Goal: Information Seeking & Learning: Learn about a topic

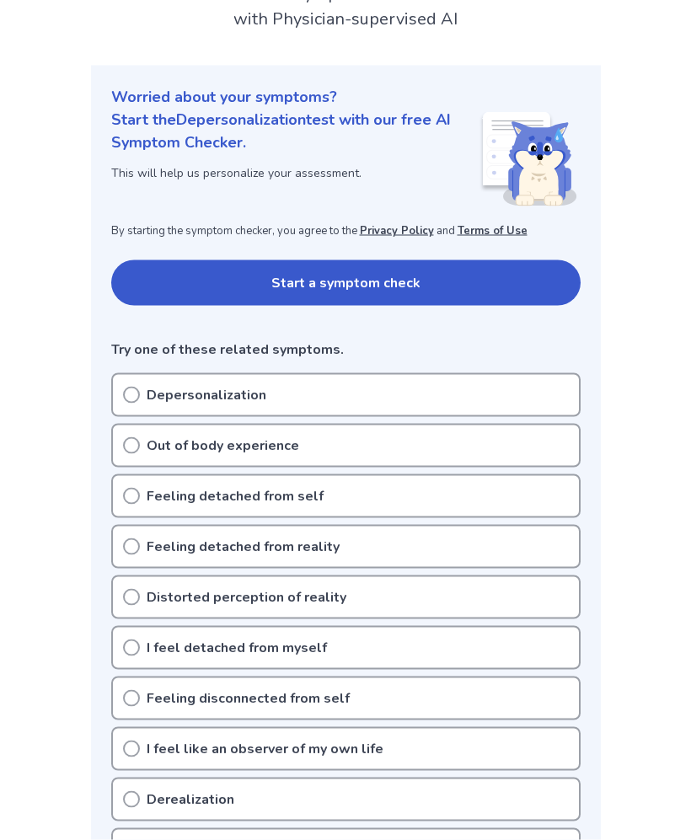
scroll to position [101, 0]
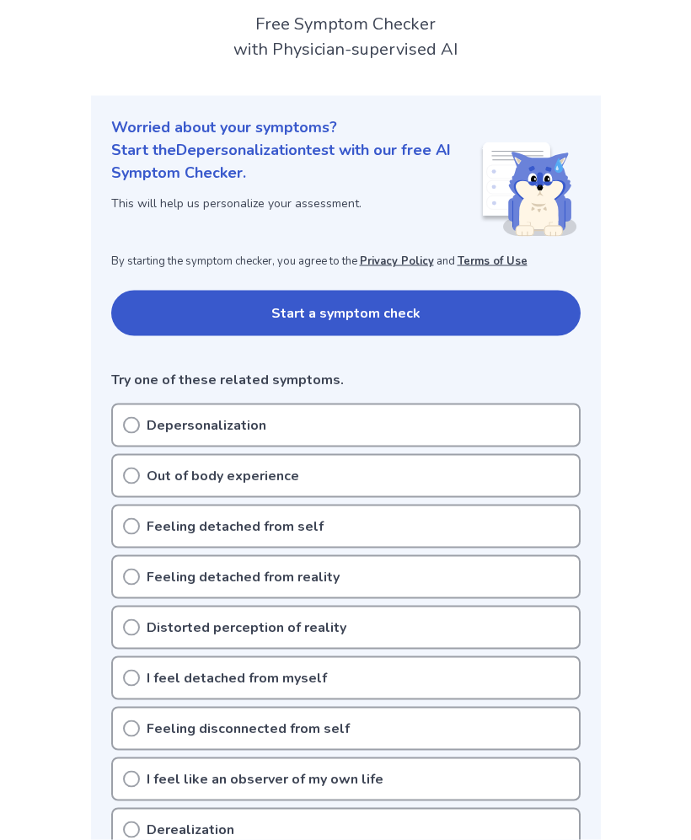
click at [539, 414] on div "Depersonalization" at bounding box center [345, 425] width 469 height 44
click at [530, 438] on div "Depersonalization" at bounding box center [345, 425] width 469 height 44
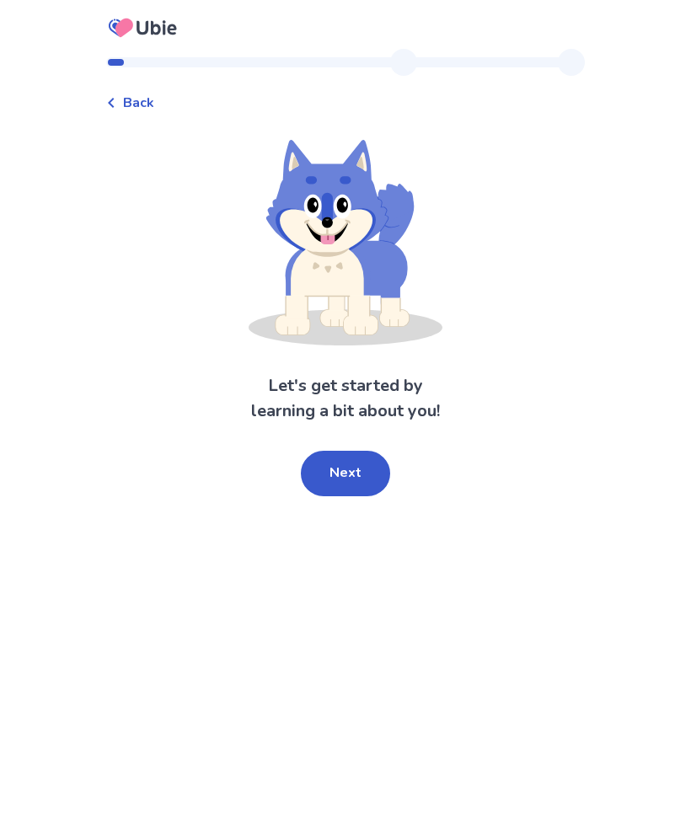
click at [354, 482] on button "Next" at bounding box center [345, 473] width 89 height 45
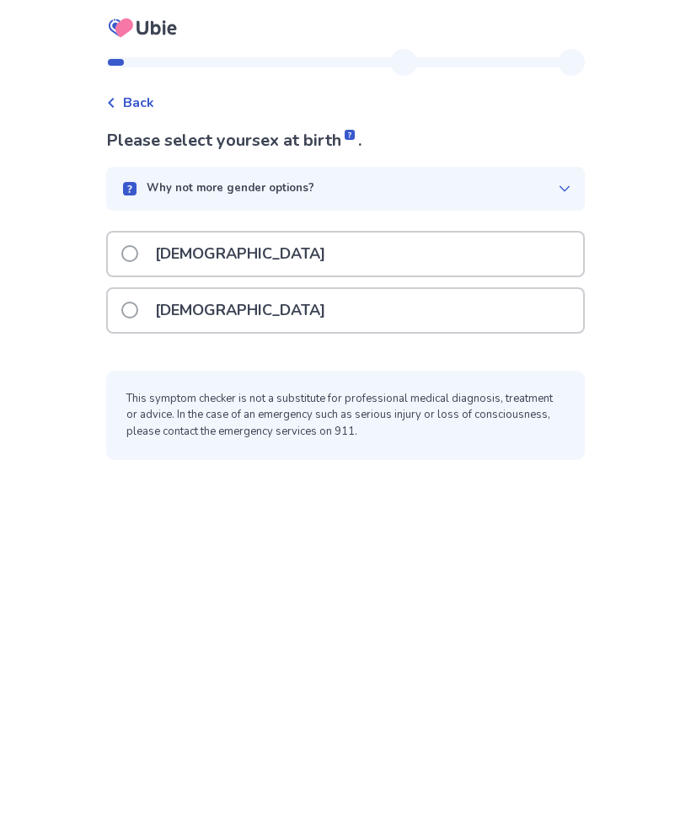
click at [525, 324] on div "Female" at bounding box center [345, 310] width 475 height 43
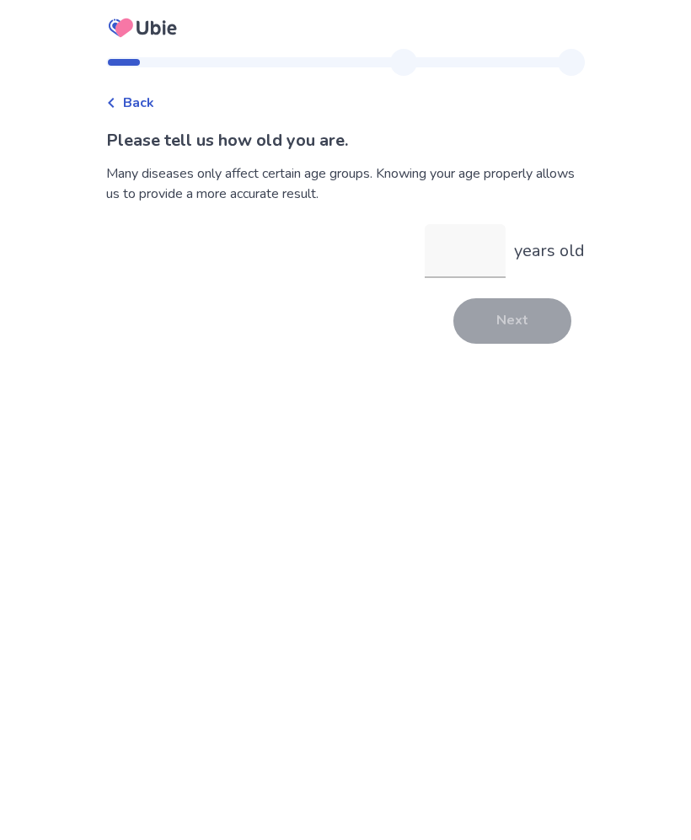
click at [473, 254] on input "years old" at bounding box center [465, 251] width 81 height 54
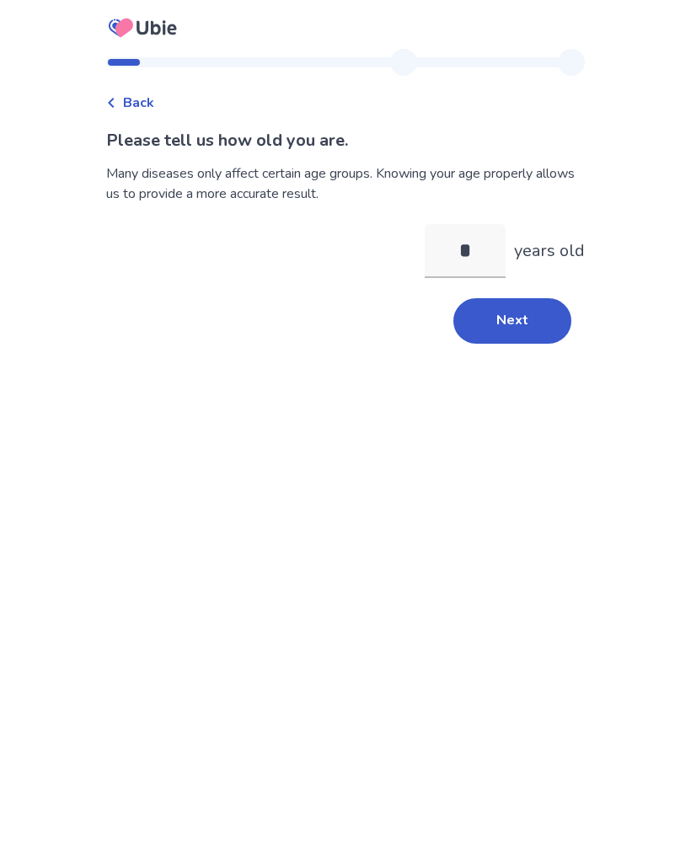
type input "**"
click at [510, 313] on button "Next" at bounding box center [512, 320] width 118 height 45
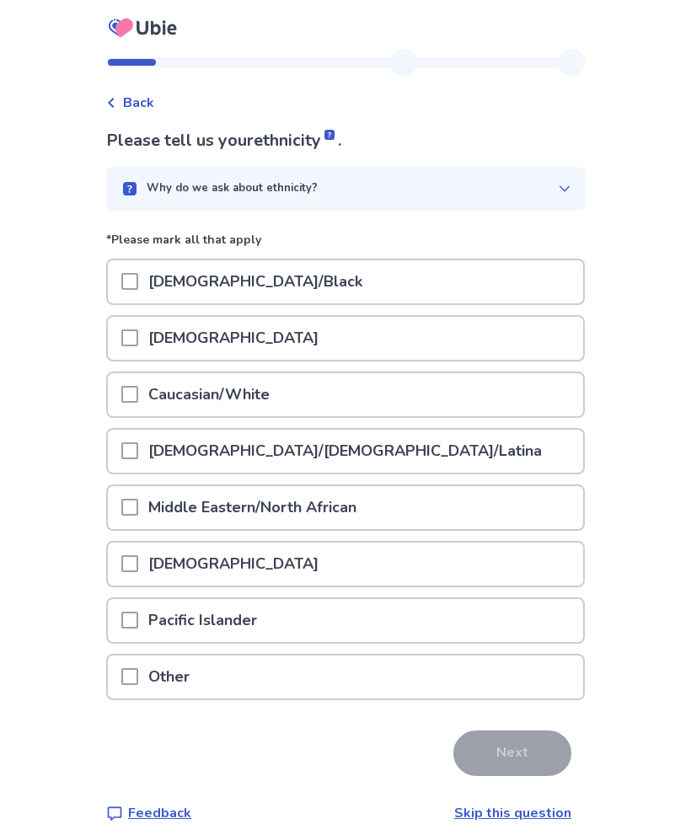
click at [473, 403] on div "Caucasian/White" at bounding box center [345, 394] width 475 height 43
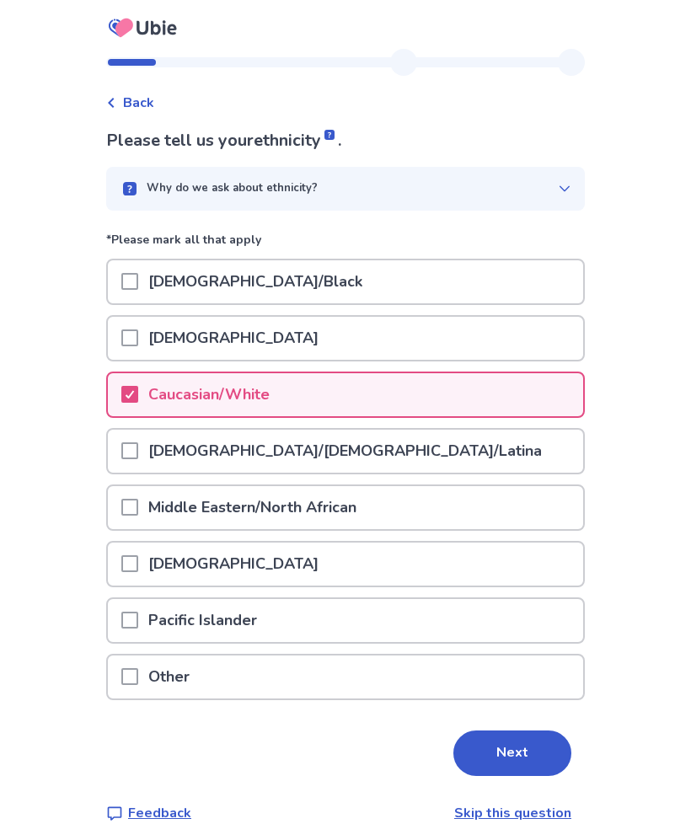
click at [462, 448] on div "Hispanic/Latino/Latina" at bounding box center [345, 451] width 475 height 43
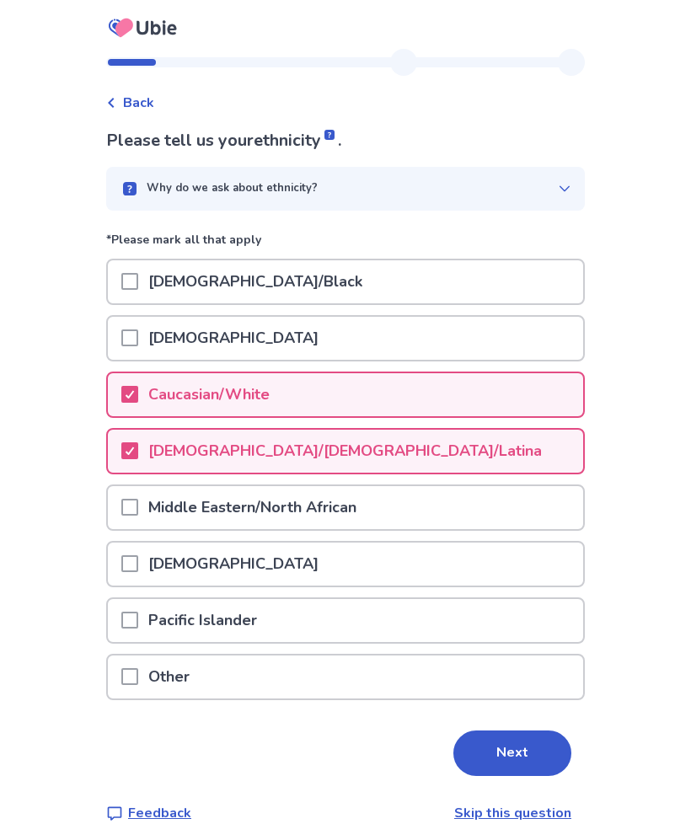
click at [451, 574] on div "Native American" at bounding box center [345, 563] width 475 height 43
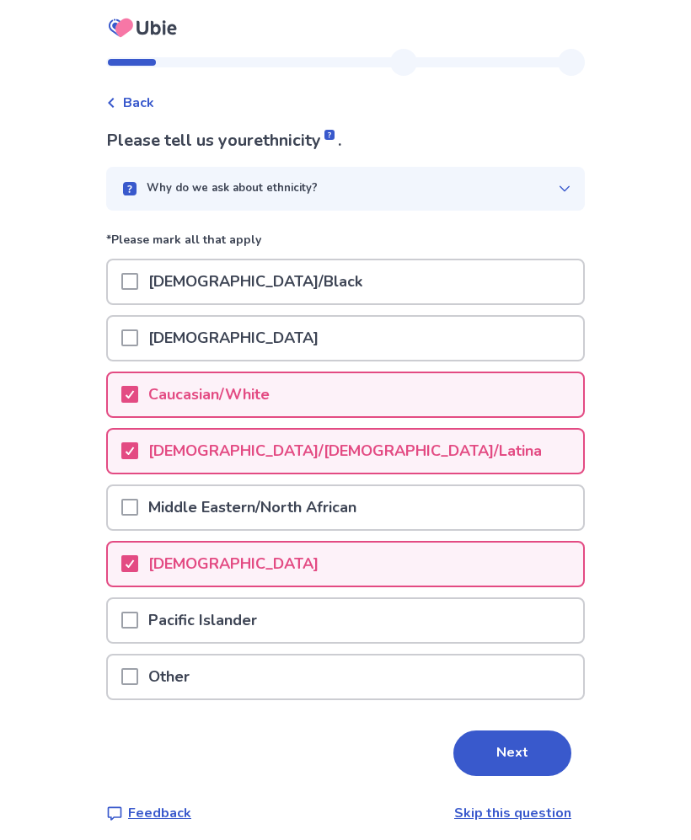
click at [505, 732] on button "Next" at bounding box center [512, 752] width 118 height 45
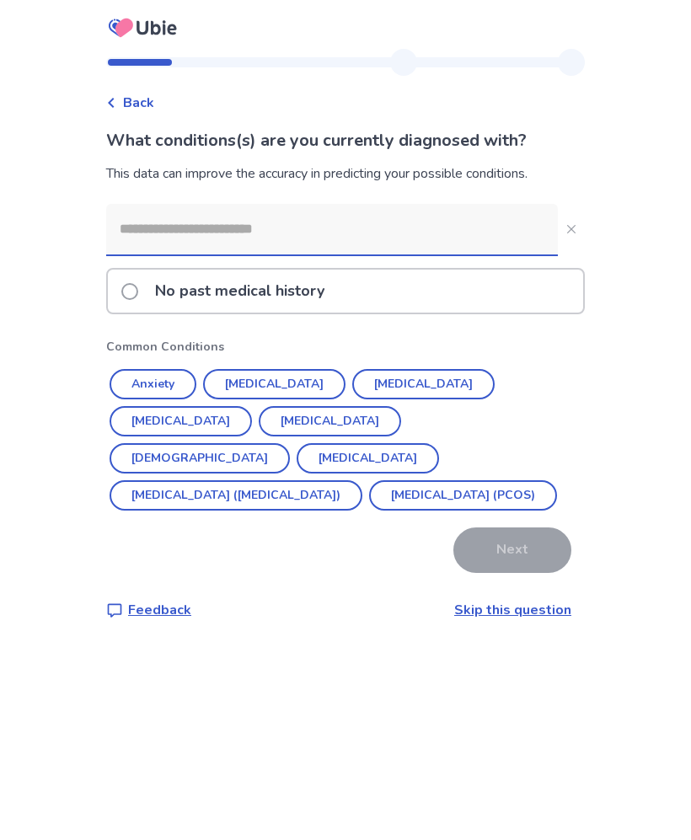
click at [188, 381] on button "Anxiety" at bounding box center [153, 384] width 87 height 30
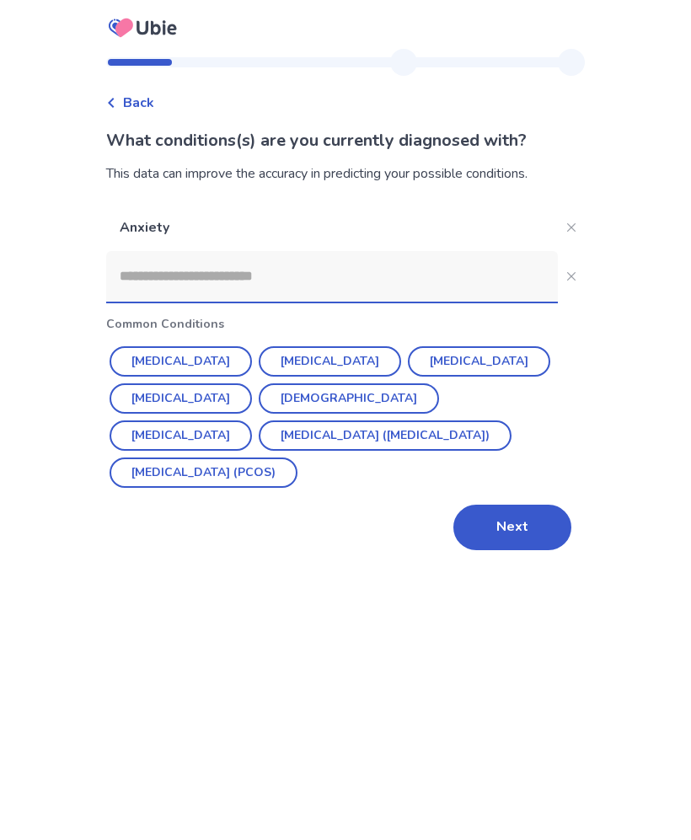
click at [318, 365] on button "Depression" at bounding box center [330, 361] width 142 height 30
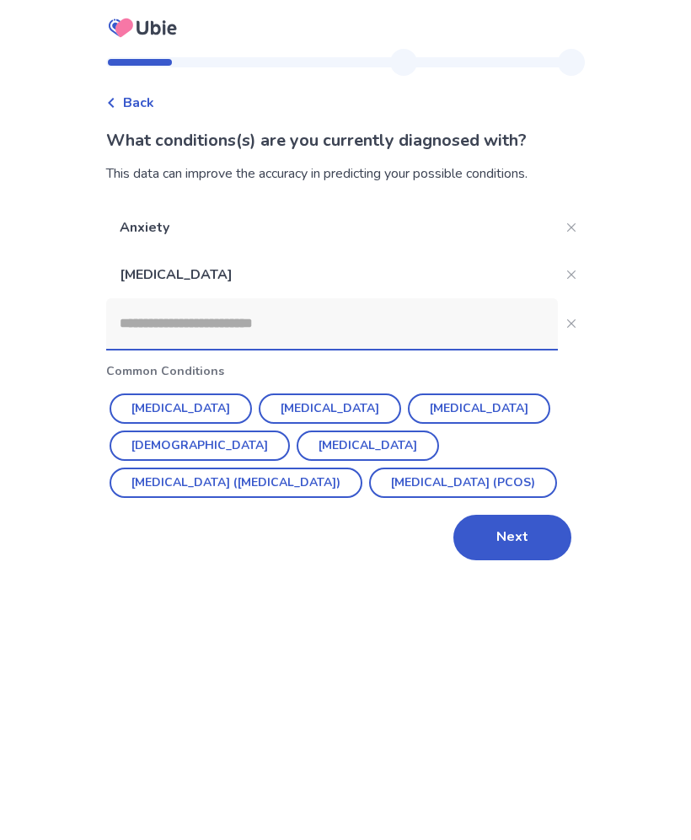
click at [532, 329] on input at bounding box center [332, 323] width 452 height 51
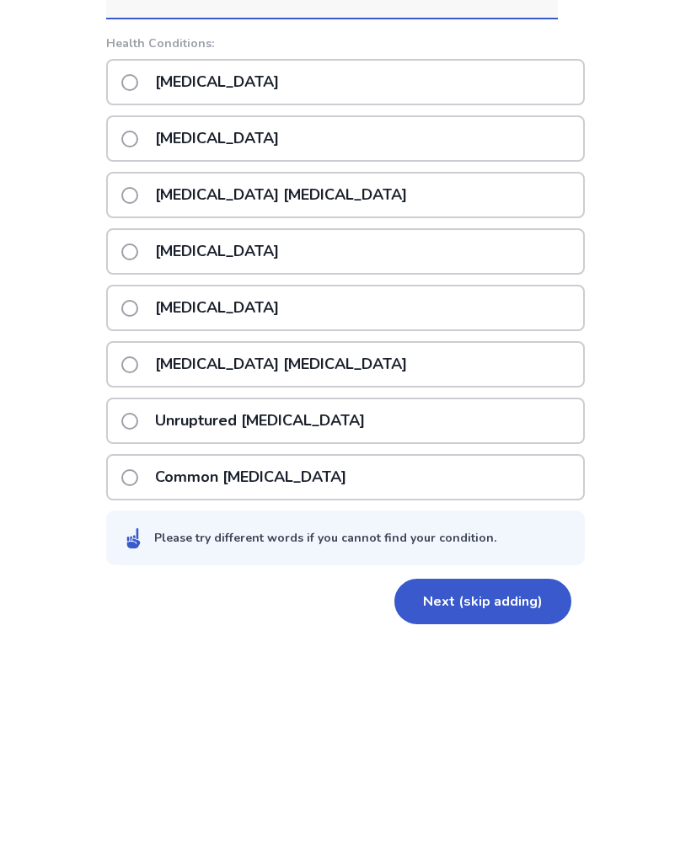
scroll to position [110, 0]
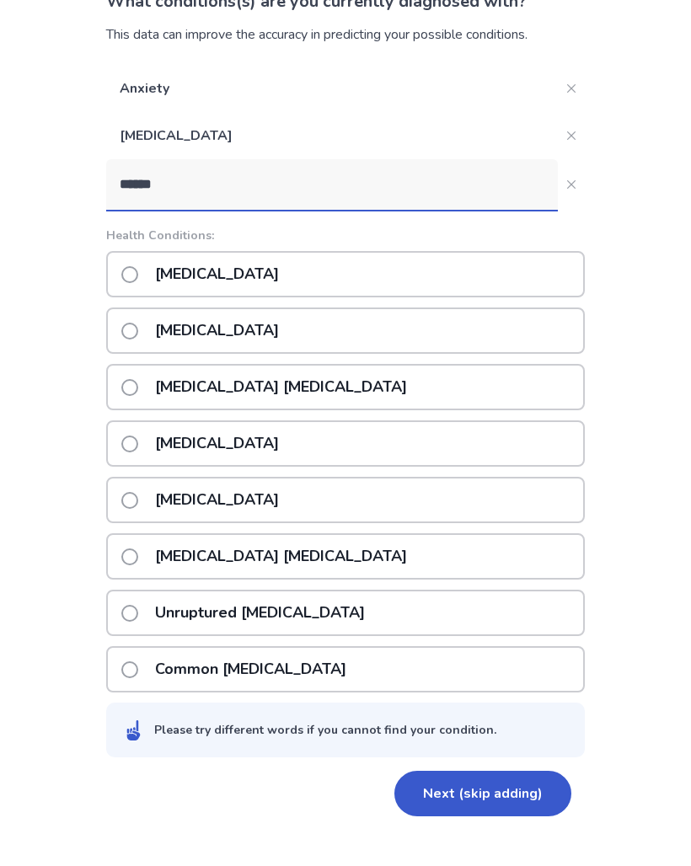
type input "******"
click at [372, 393] on div "Iron deficiency anemia" at bounding box center [345, 416] width 478 height 46
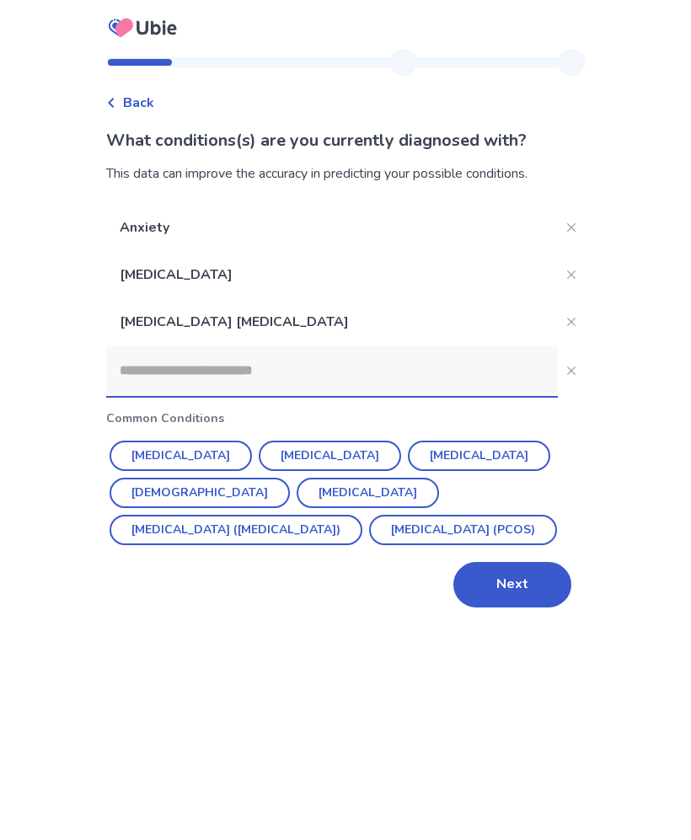
click at [387, 370] on input at bounding box center [332, 370] width 452 height 51
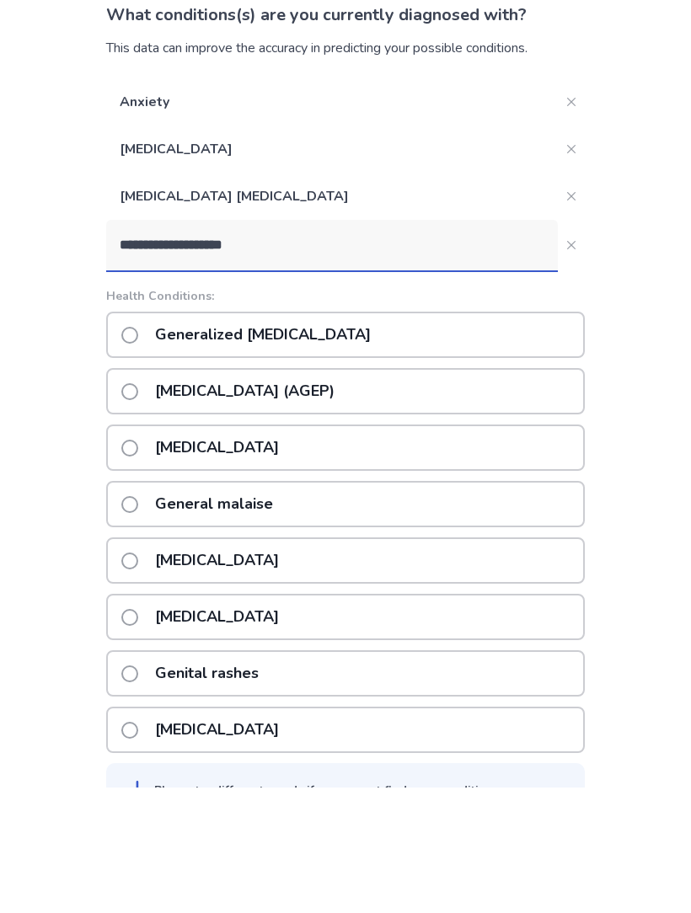
type input "**********"
click at [420, 550] on div "Social anxiety disorder" at bounding box center [345, 573] width 478 height 46
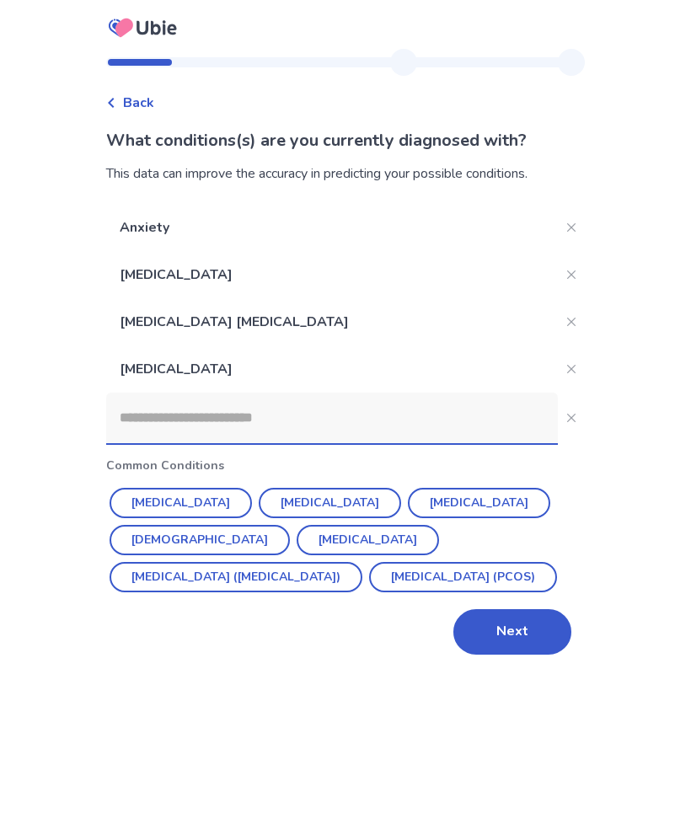
click at [407, 430] on input at bounding box center [332, 418] width 452 height 51
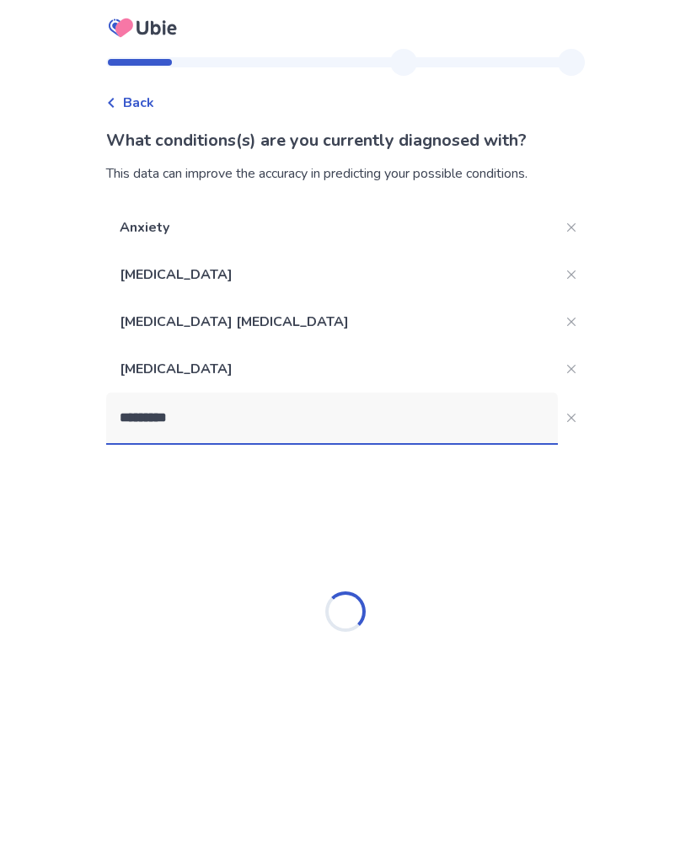
type input "********"
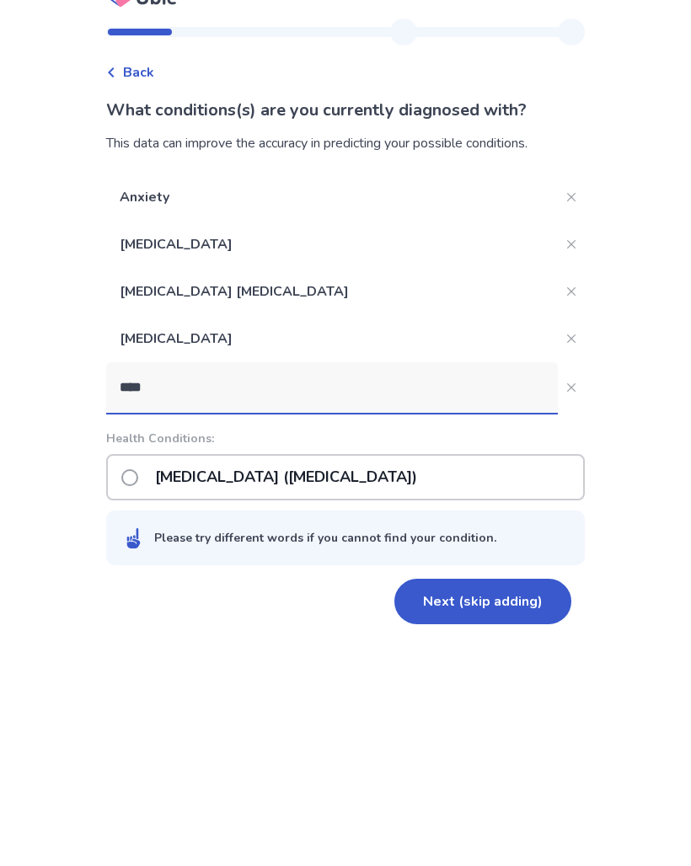
type input "****"
click at [461, 484] on div "Post-traumatic stress disorder (PTSD)" at bounding box center [345, 507] width 478 height 46
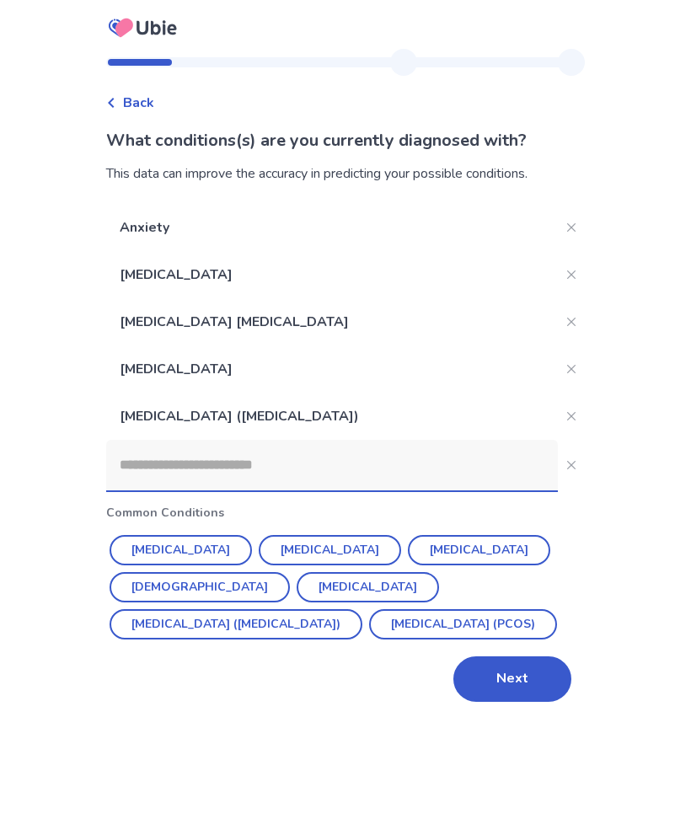
click at [452, 473] on input at bounding box center [332, 465] width 452 height 51
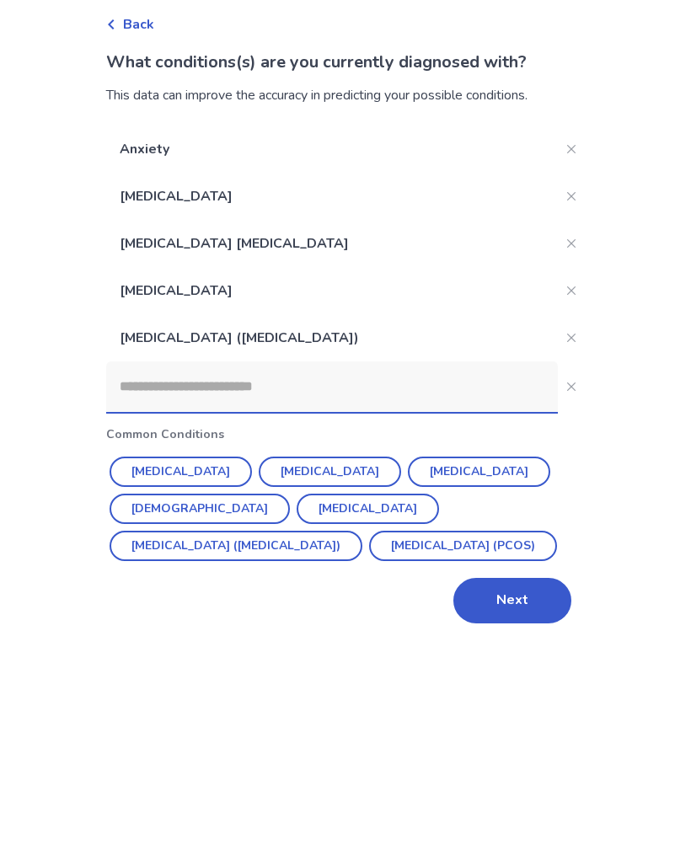
click at [362, 609] on button "Irritable Bowel Syndrome (IBS)" at bounding box center [236, 624] width 253 height 30
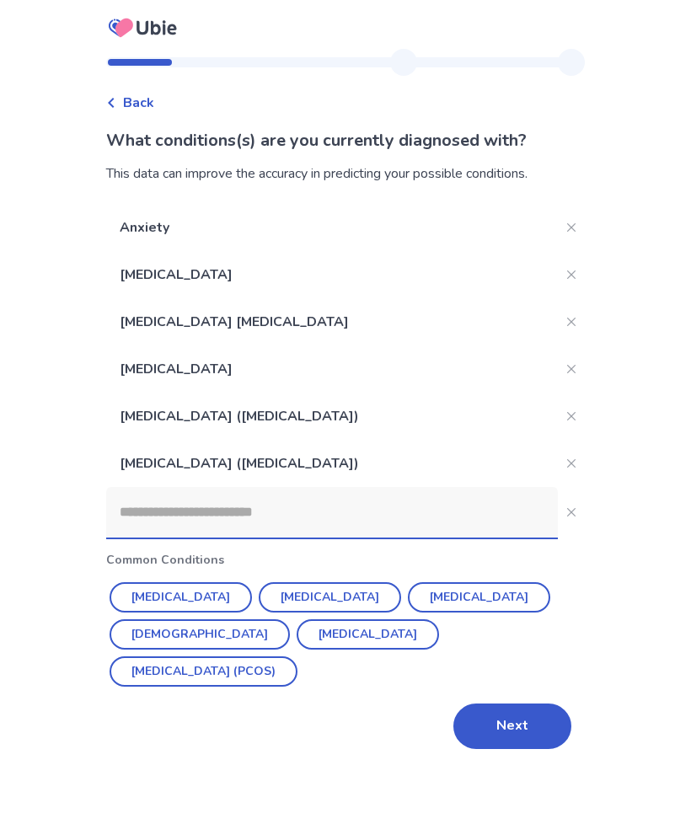
click at [450, 519] on input at bounding box center [332, 512] width 452 height 51
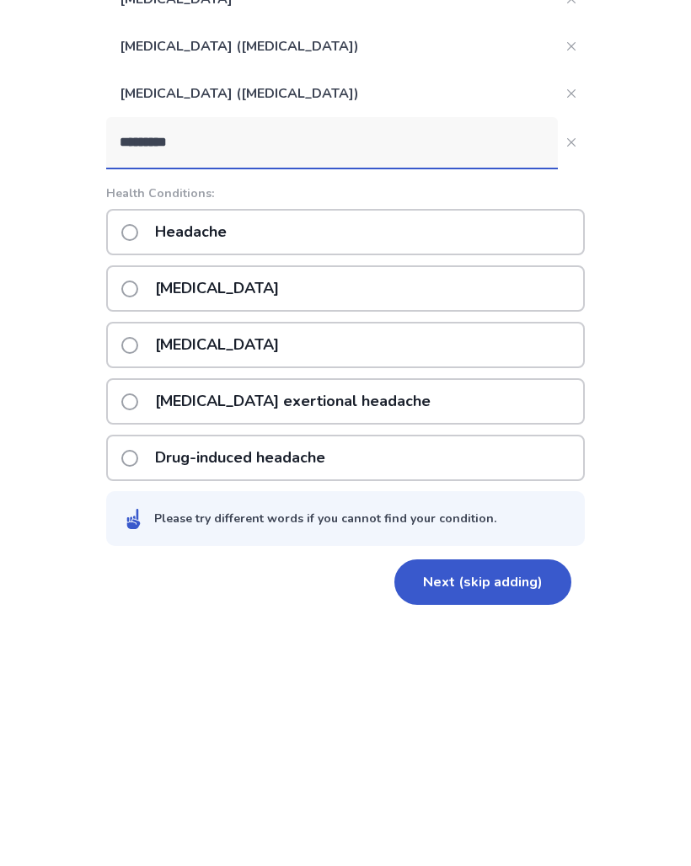
scroll to position [129, 0]
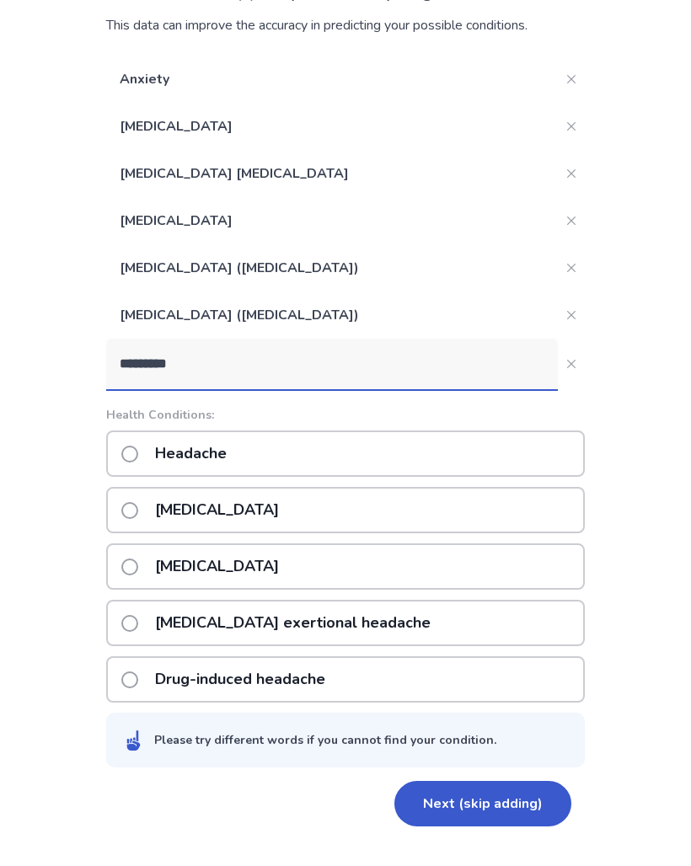
type input "********"
click at [438, 459] on div "Headache" at bounding box center [345, 473] width 478 height 46
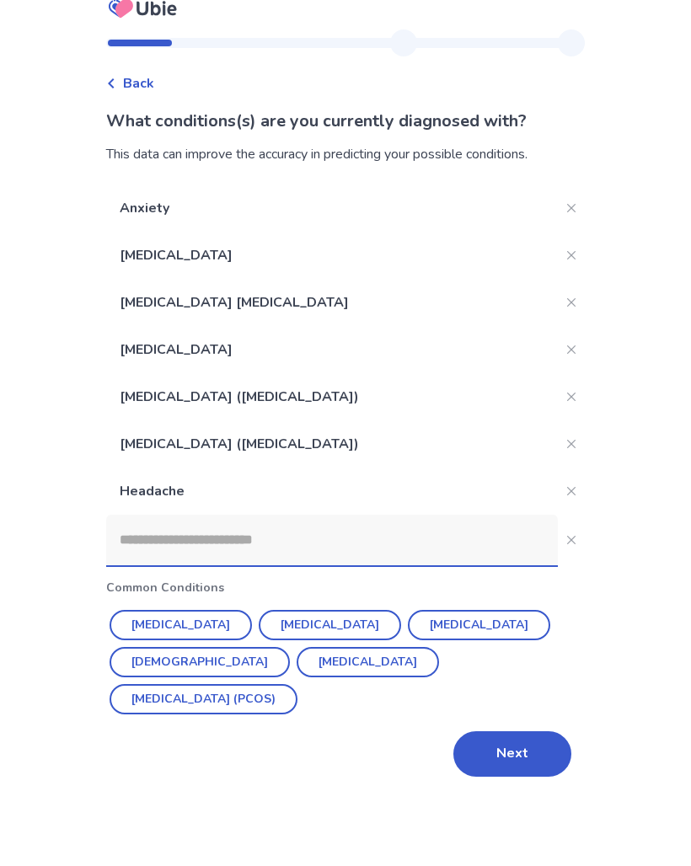
scroll to position [0, 0]
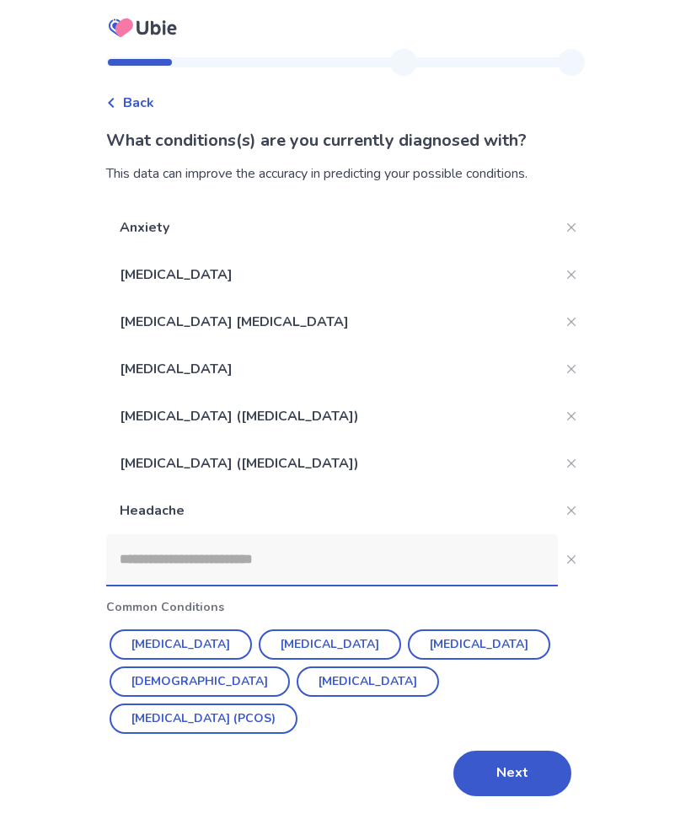
click at [386, 563] on input at bounding box center [332, 559] width 452 height 51
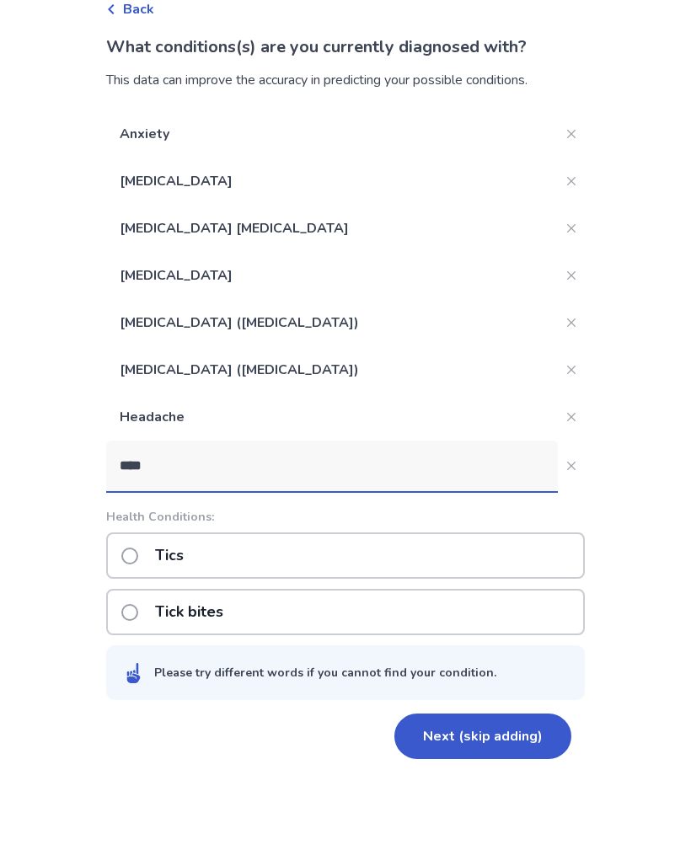
type input "****"
click at [388, 626] on div "Tics" at bounding box center [345, 649] width 478 height 46
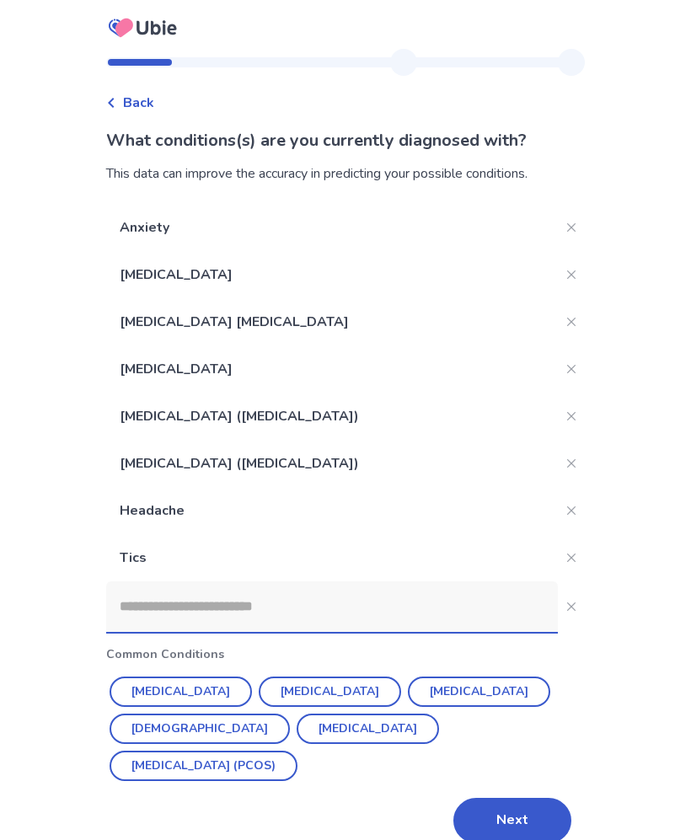
click at [430, 616] on input at bounding box center [332, 606] width 452 height 51
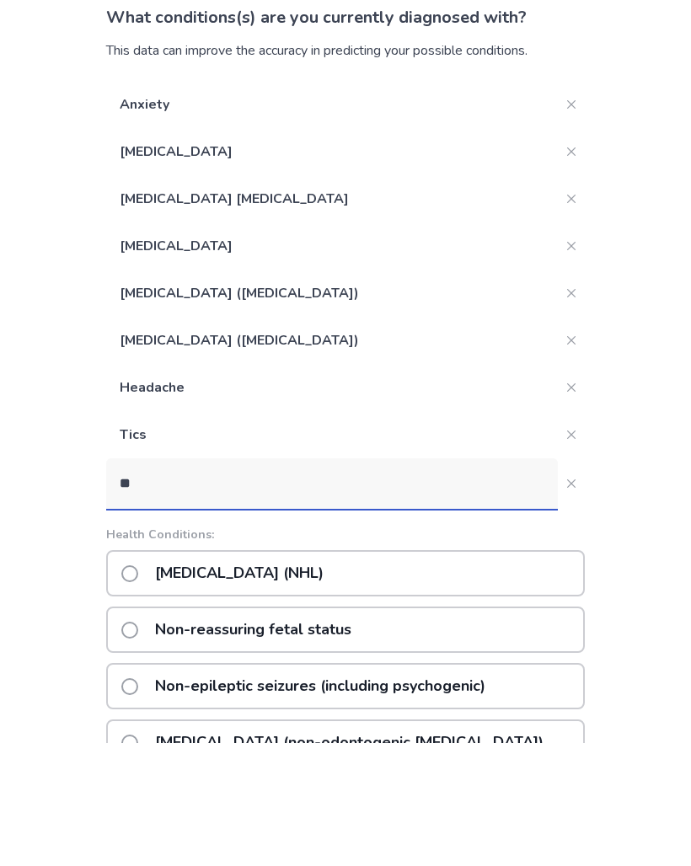
type input "*"
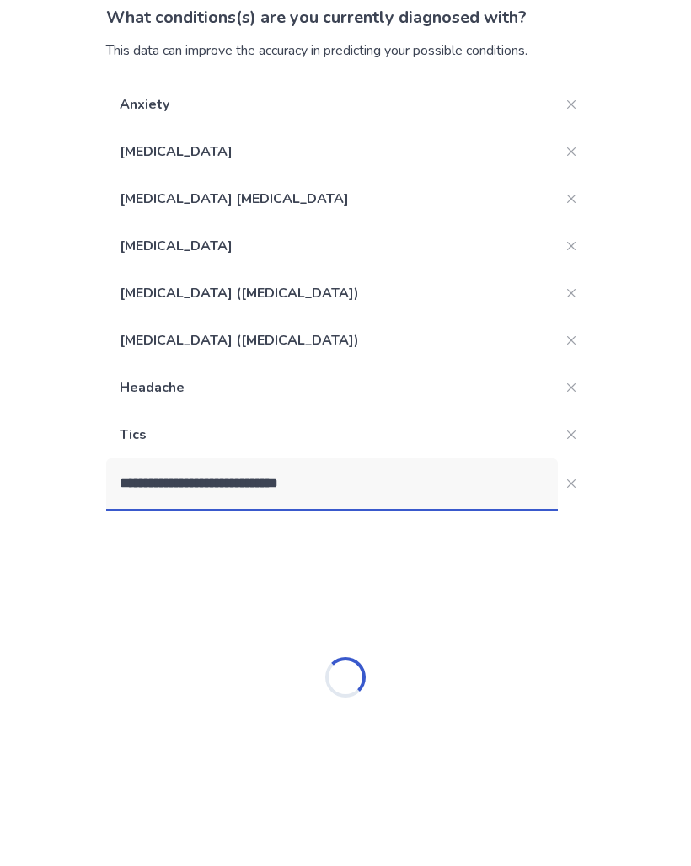
scroll to position [123, 0]
type input "**********"
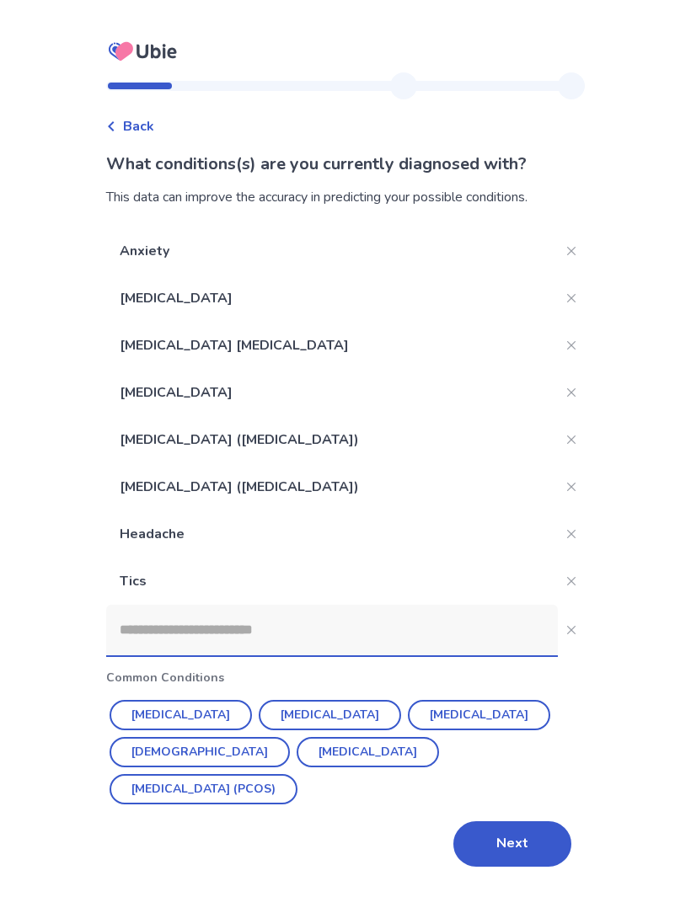
scroll to position [0, 0]
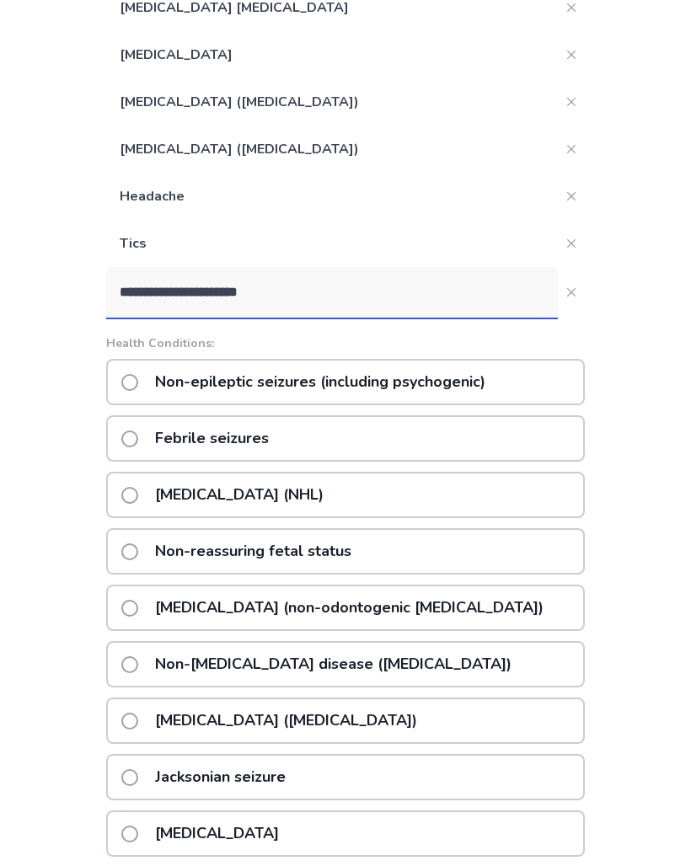
type input "**********"
click at [542, 387] on div "Non-epileptic seizures (including psychogenic)" at bounding box center [345, 382] width 478 height 46
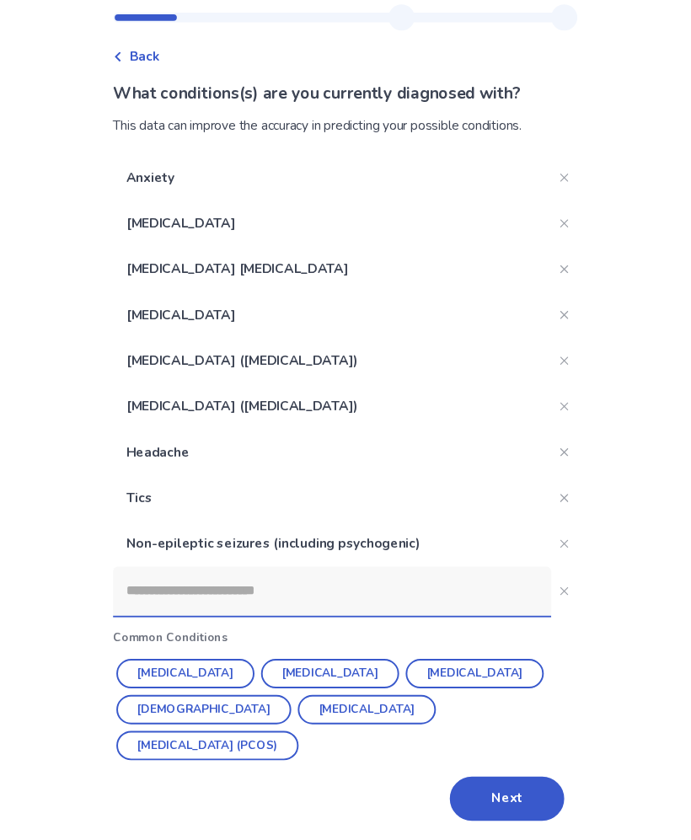
scroll to position [34, 0]
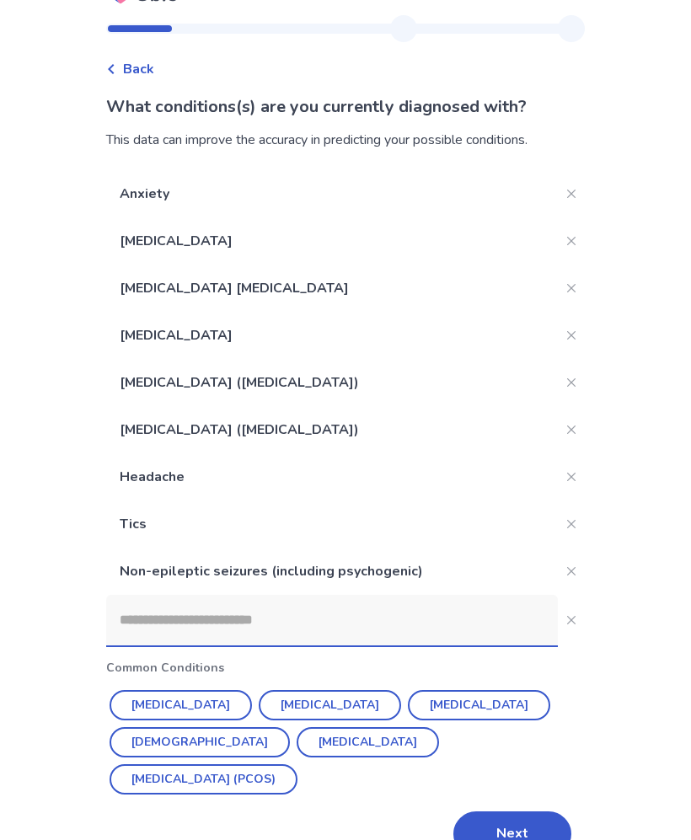
click at [423, 616] on input at bounding box center [332, 620] width 452 height 51
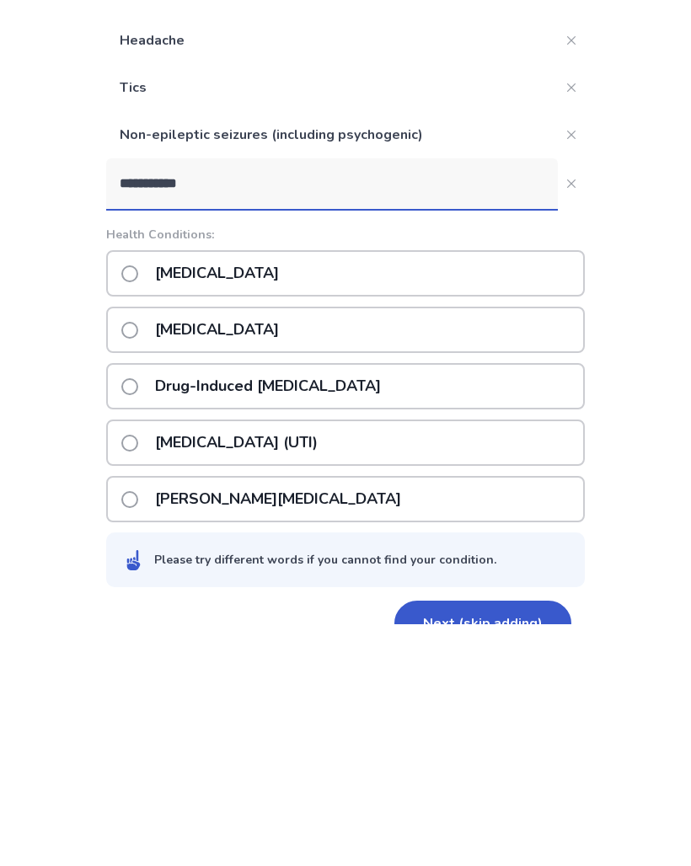
scroll to position [170, 0]
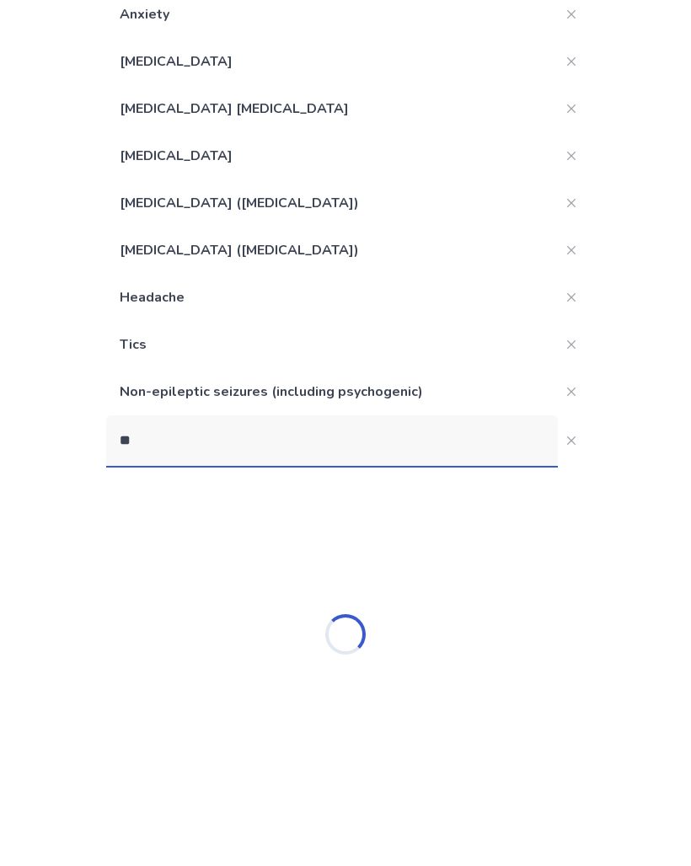
type input "*"
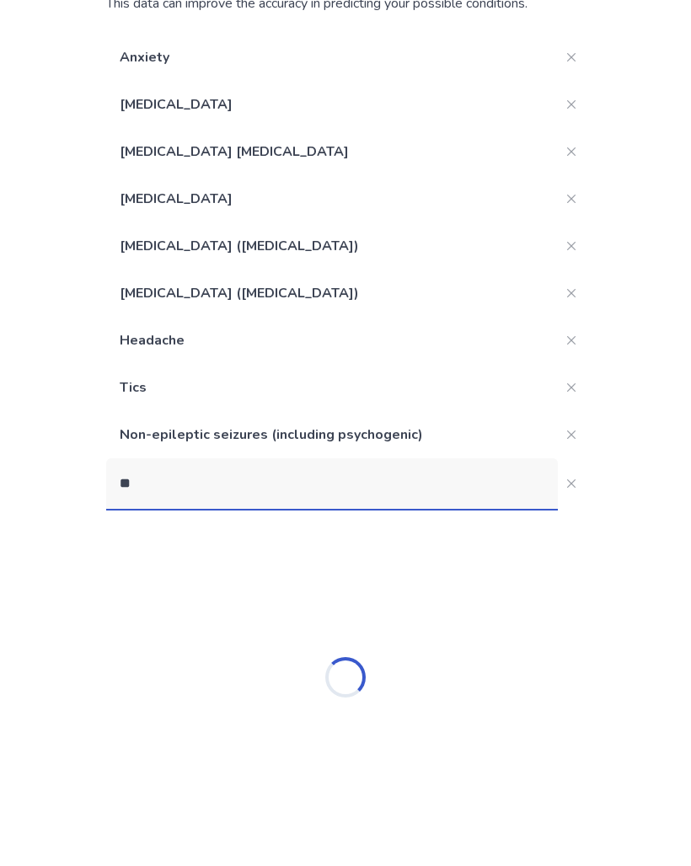
type input "*"
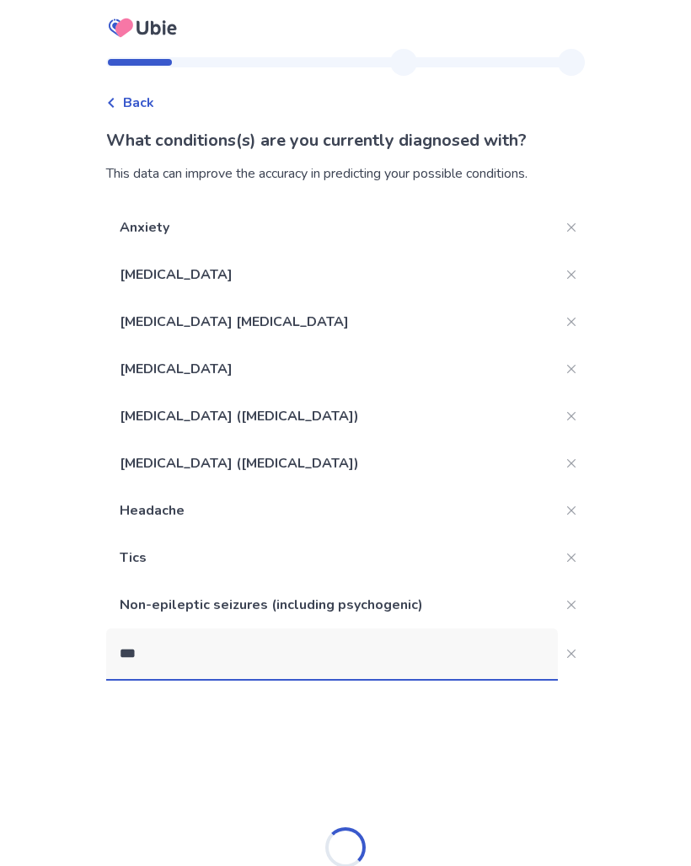
scroll to position [99, 0]
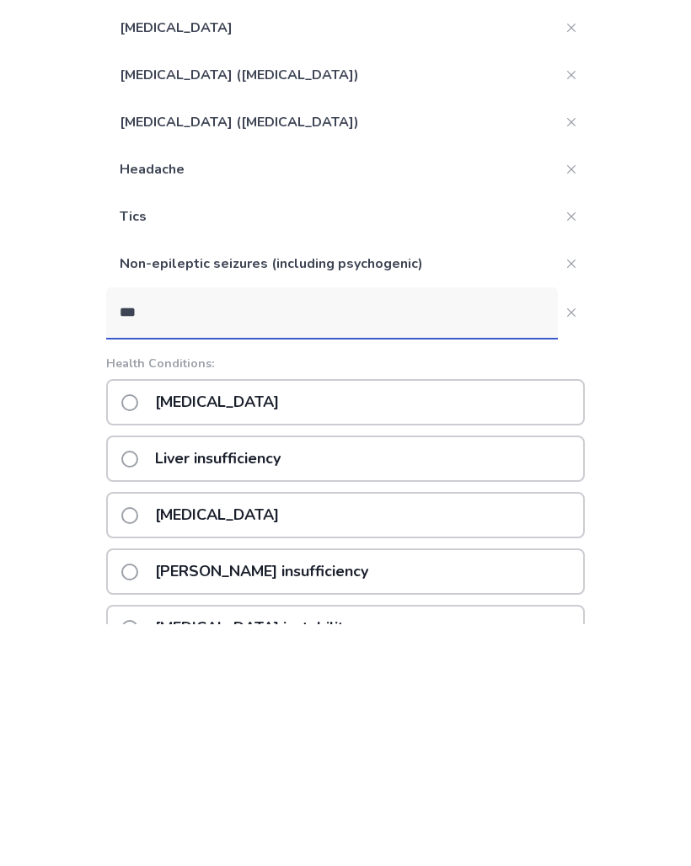
type input "***"
click at [540, 621] on div "[MEDICAL_DATA]" at bounding box center [345, 644] width 478 height 46
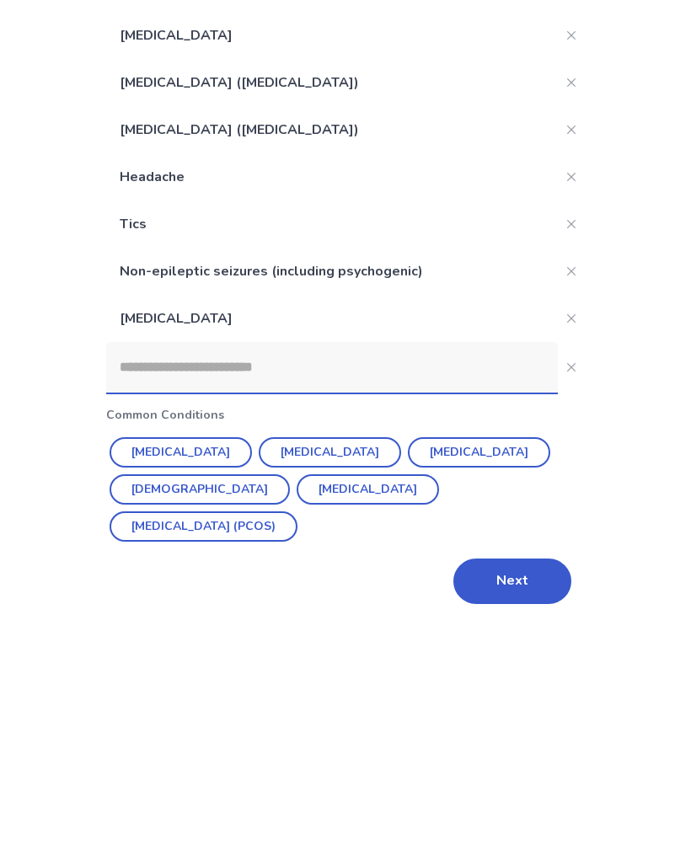
scroll to position [55, 0]
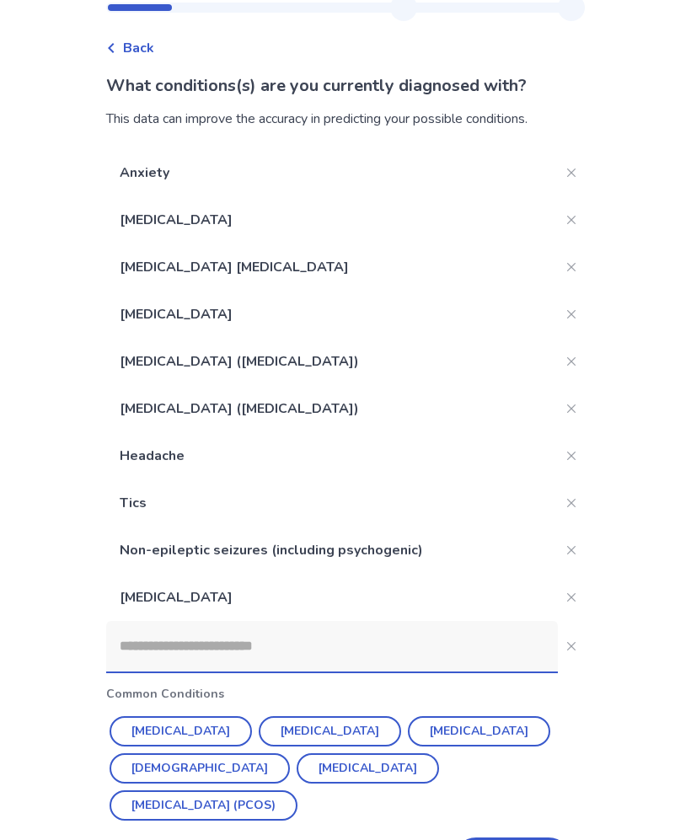
click at [481, 649] on input at bounding box center [332, 646] width 452 height 51
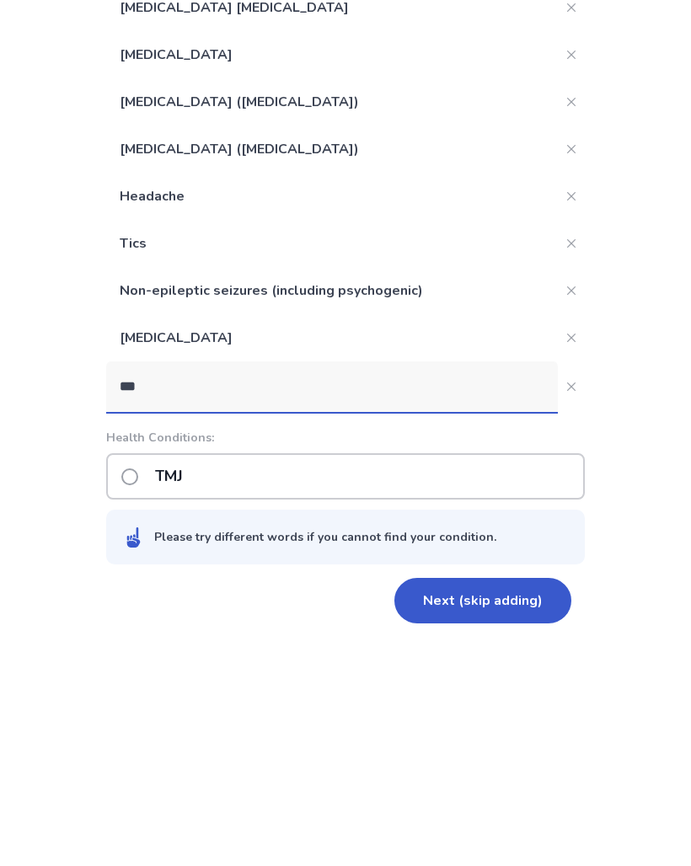
scroll to position [92, 0]
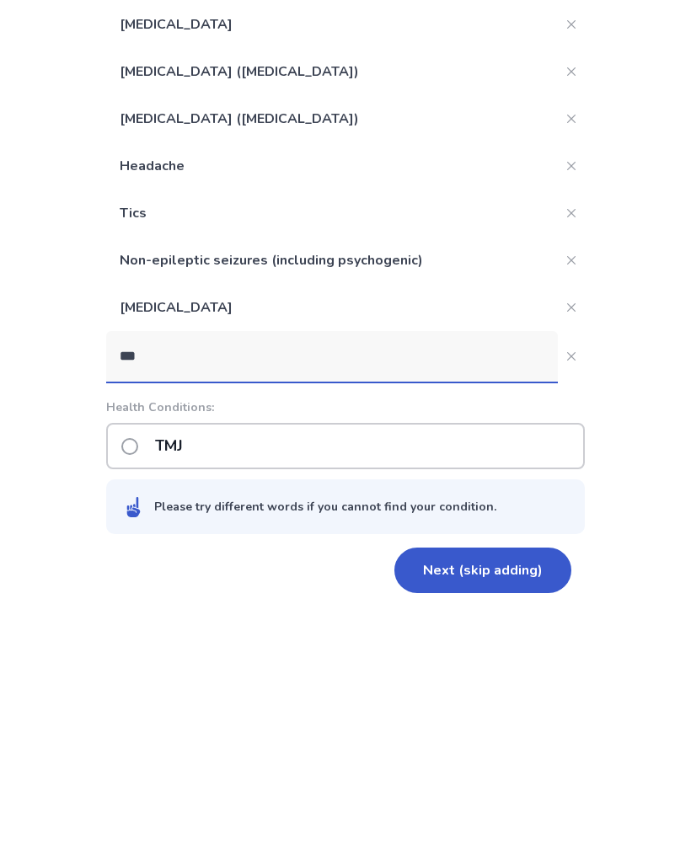
type input "***"
click at [518, 676] on div "TMJ" at bounding box center [345, 699] width 478 height 46
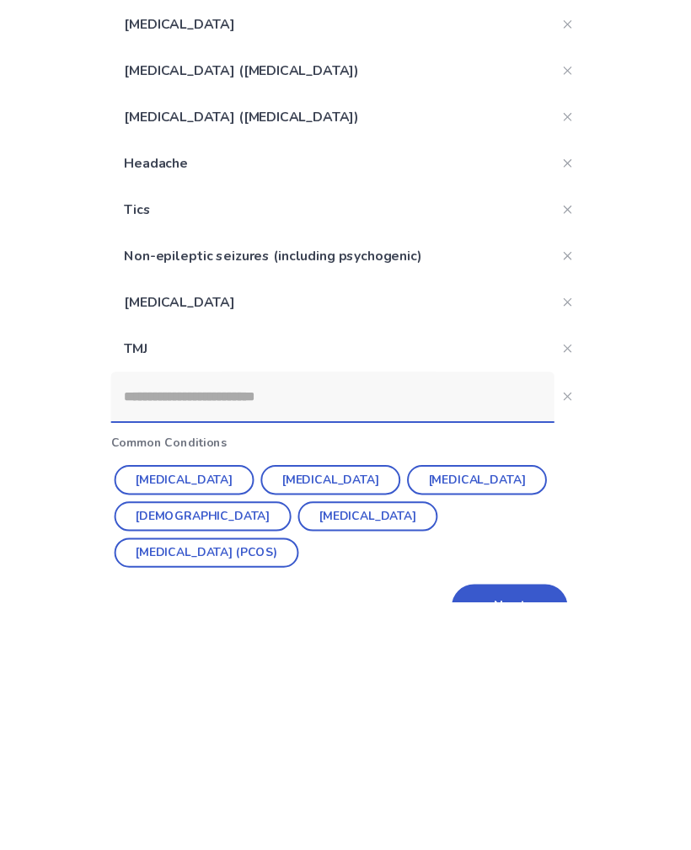
scroll to position [118, 0]
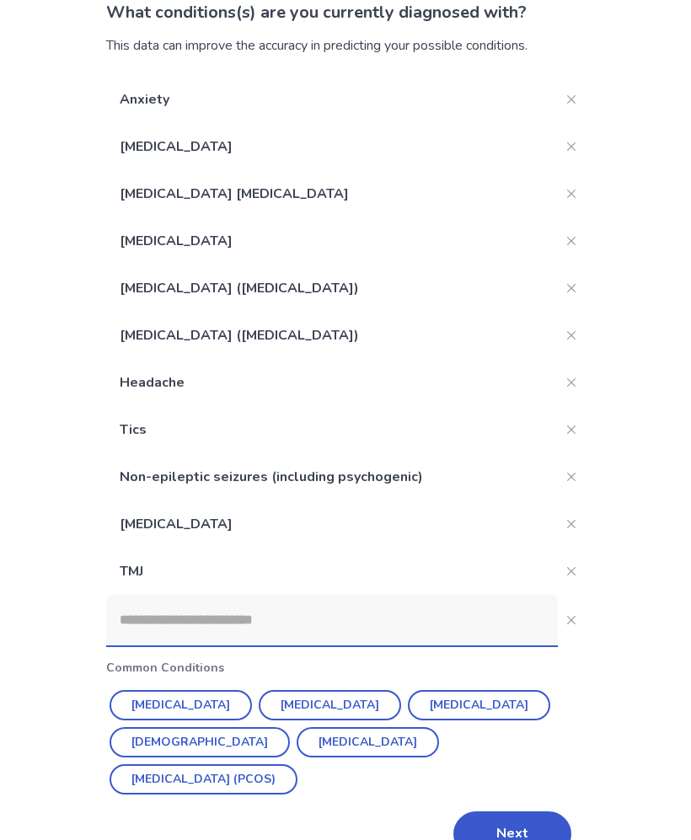
click at [304, 615] on input at bounding box center [332, 620] width 452 height 51
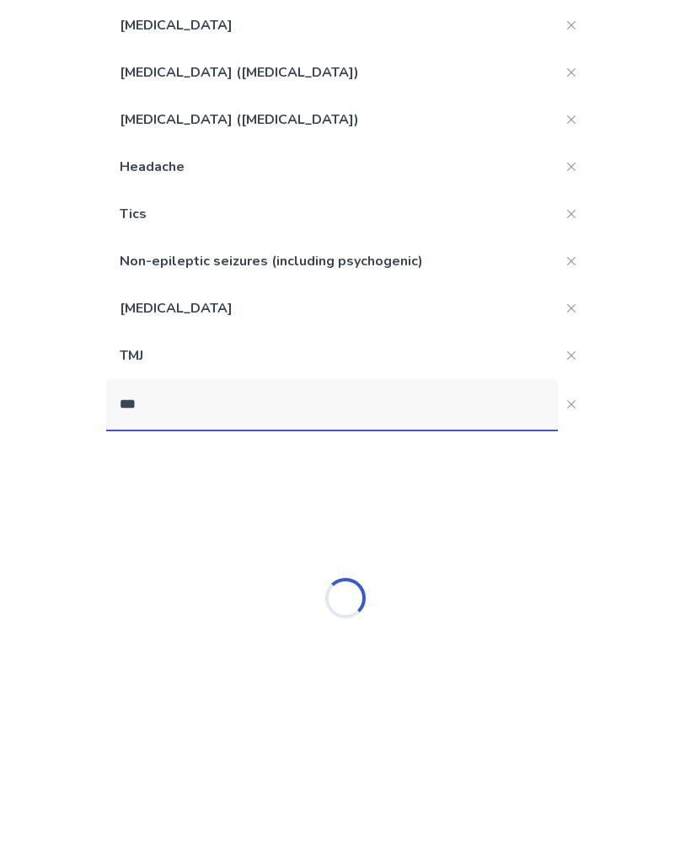
scroll to position [90, 0]
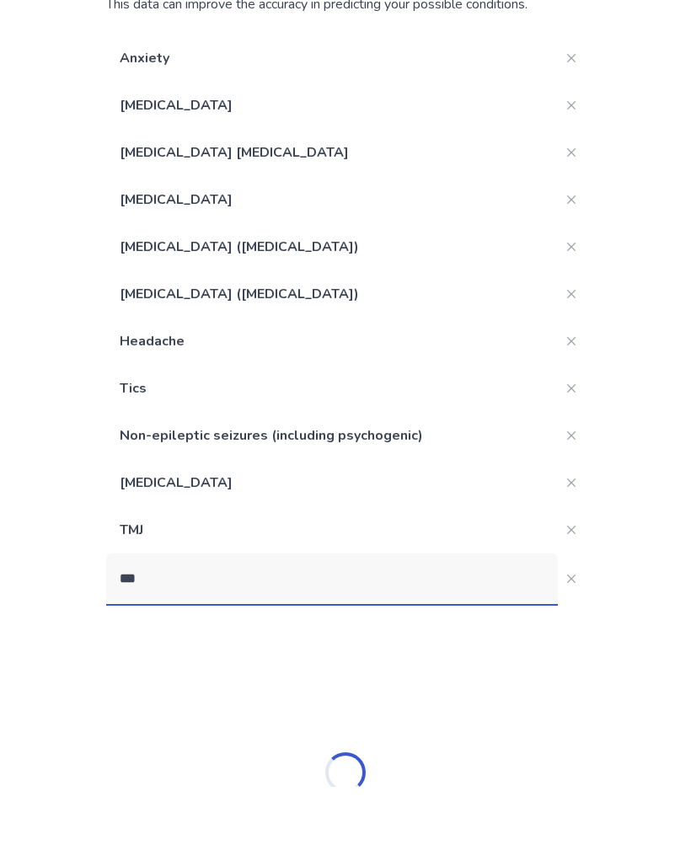
type input "****"
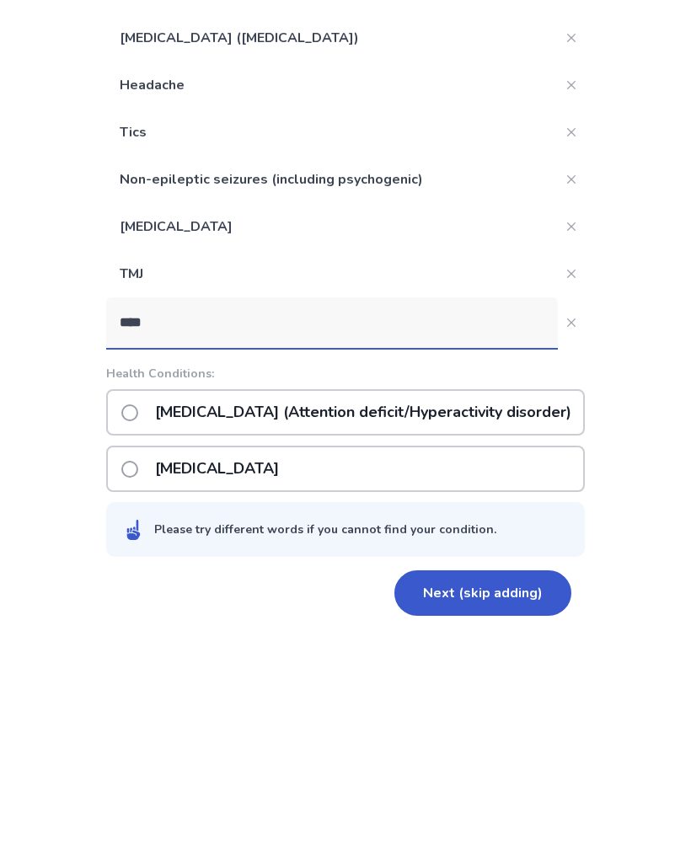
scroll to position [195, 0]
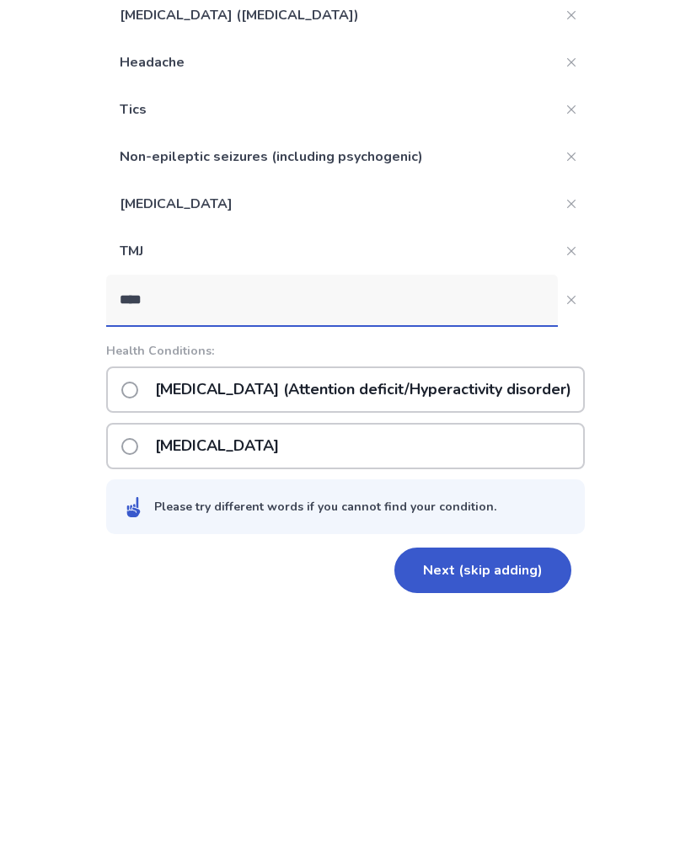
click at [488, 621] on p "ADHD (Attention deficit/Hyperactivity disorder)" at bounding box center [363, 642] width 436 height 43
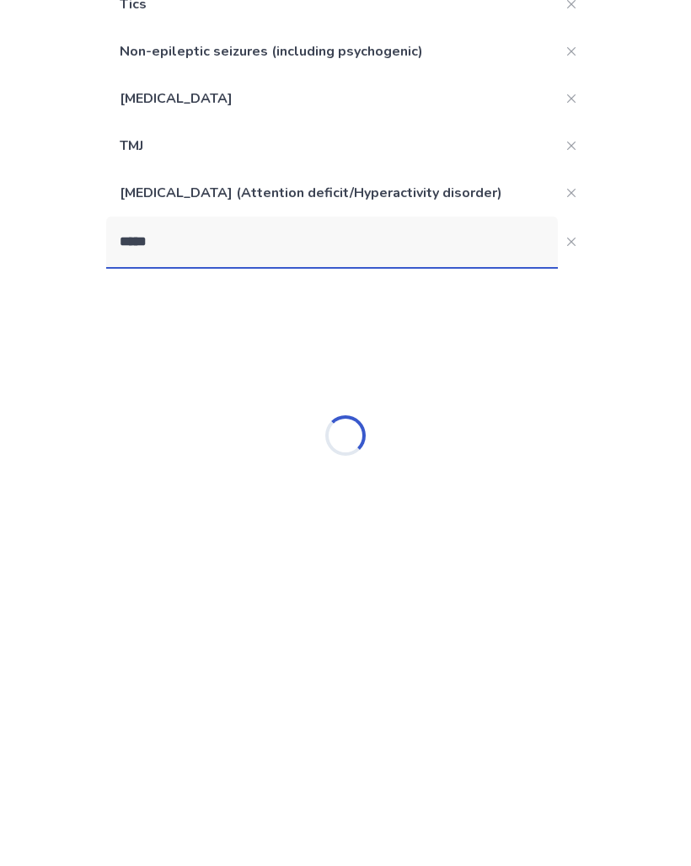
scroll to position [312, 0]
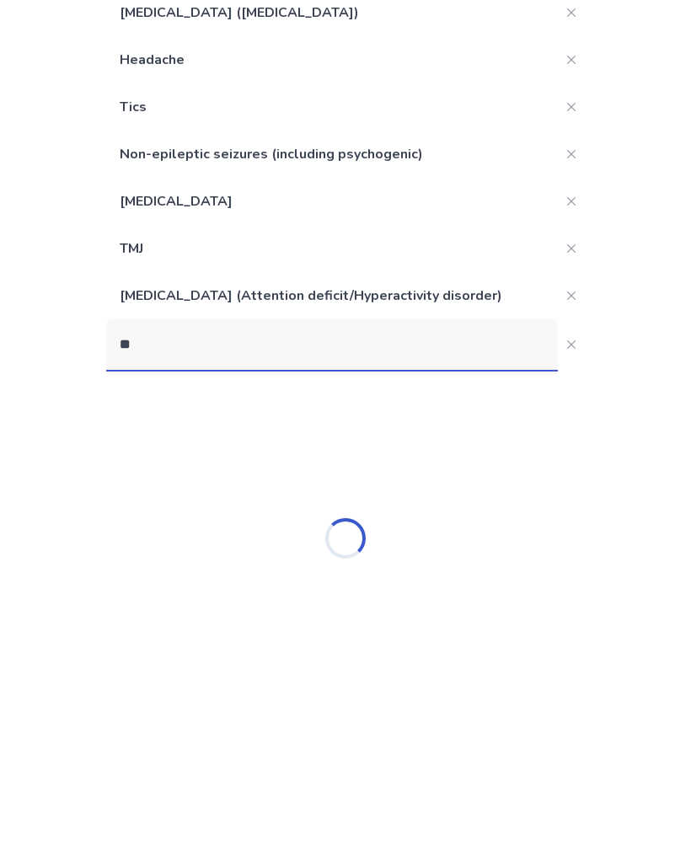
type input "*"
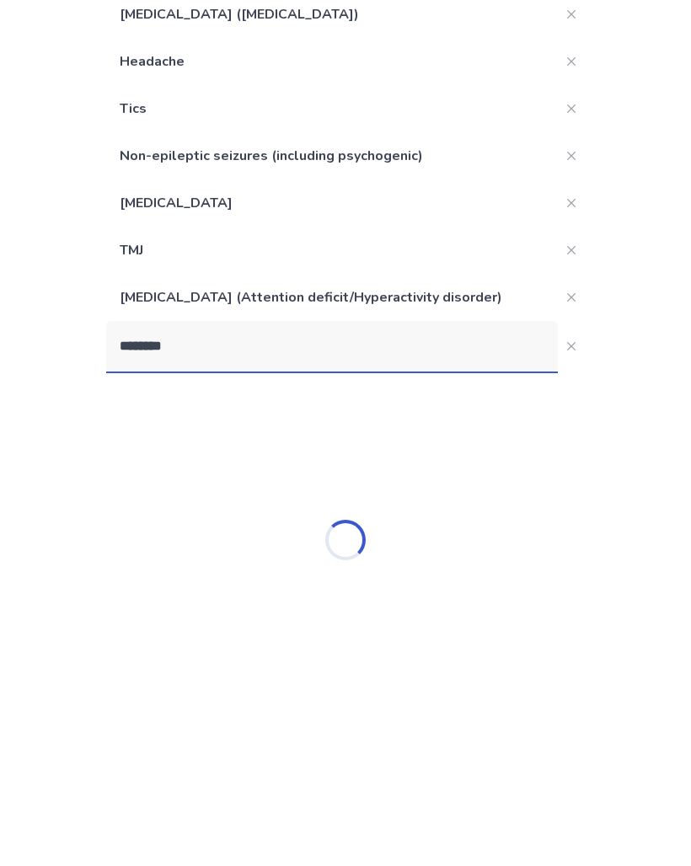
scroll to position [186, 0]
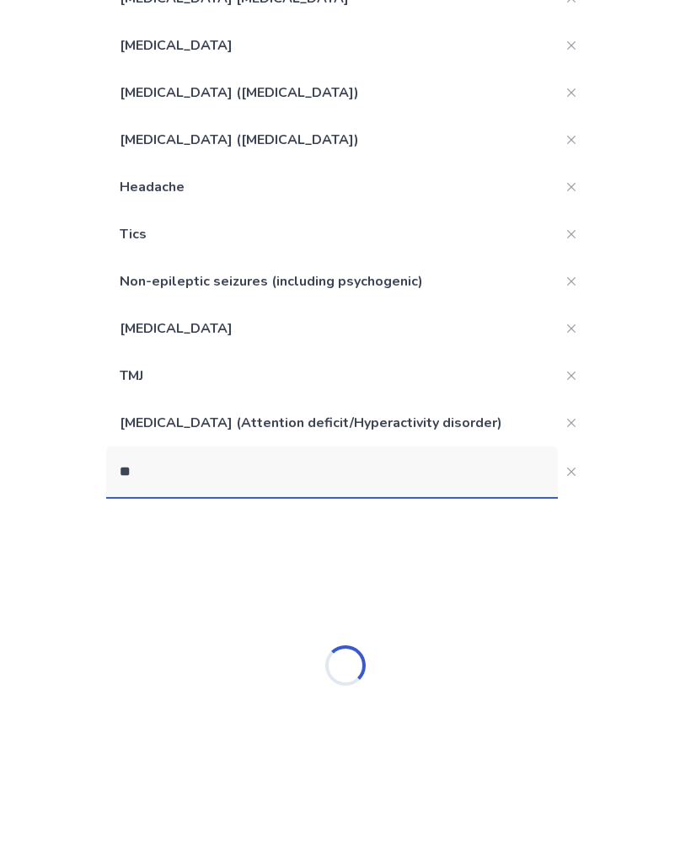
type input "*"
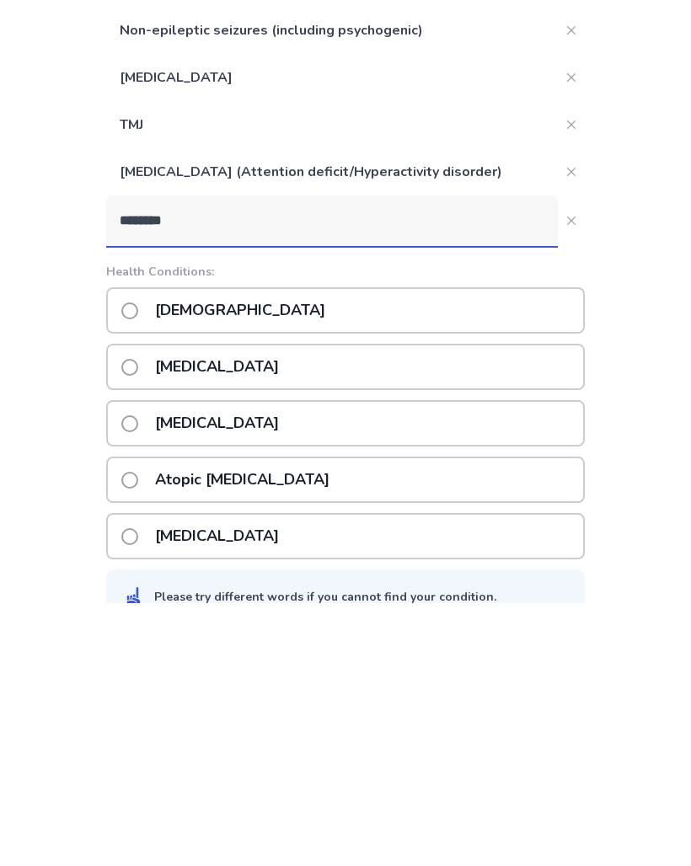
scroll to position [312, 0]
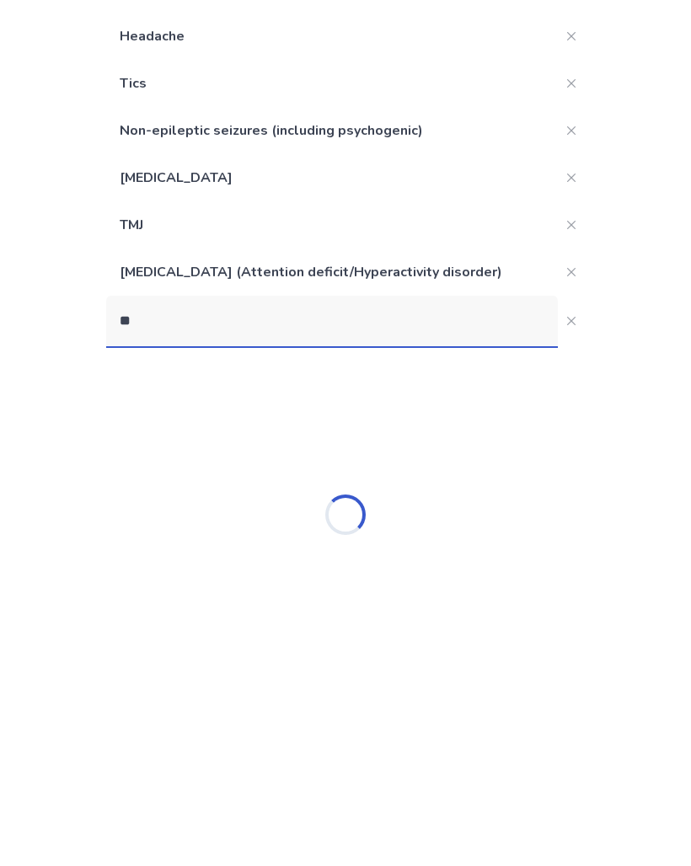
type input "*"
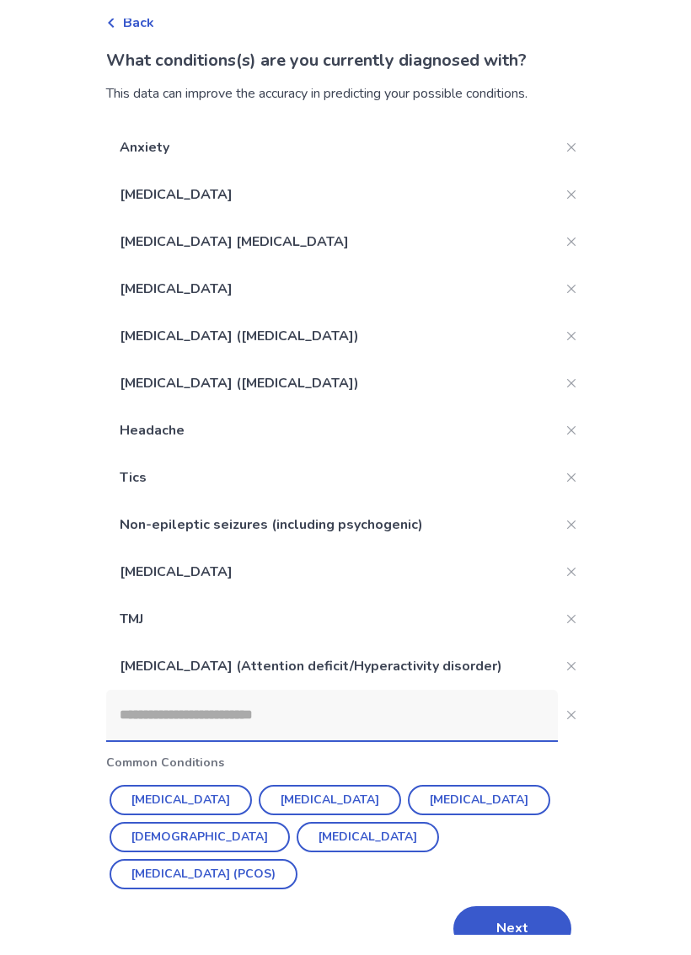
scroll to position [60, 0]
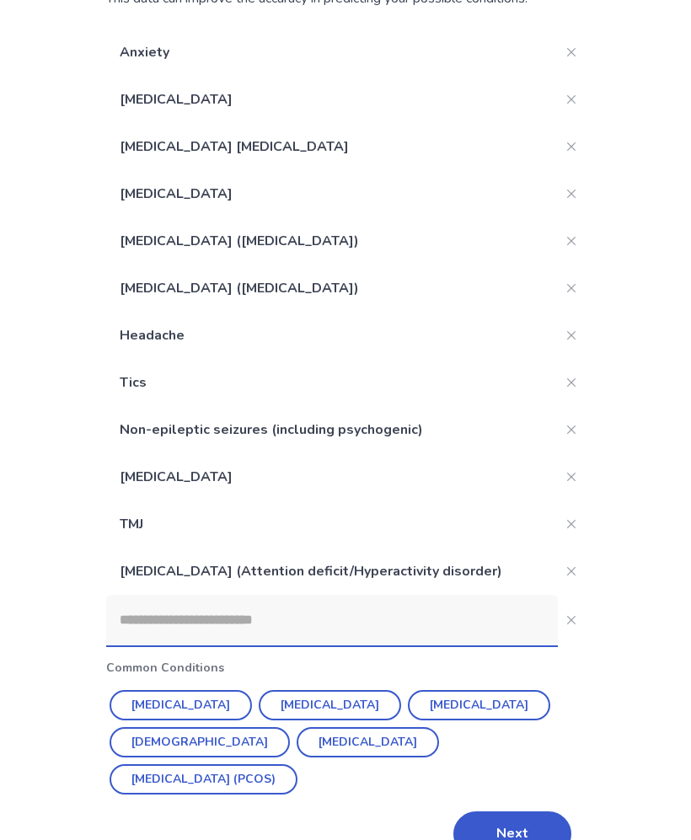
click at [355, 608] on input at bounding box center [332, 620] width 452 height 51
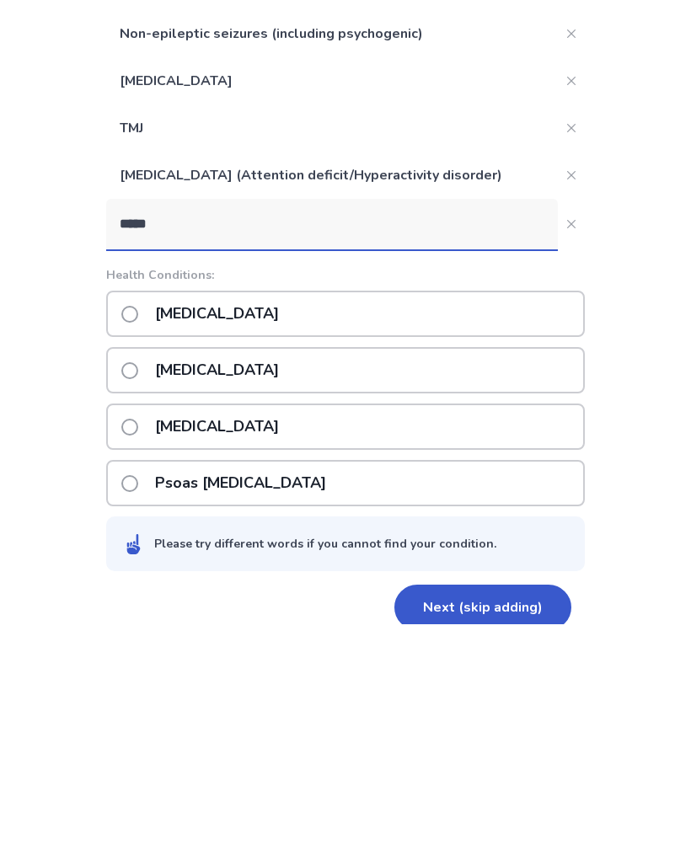
scroll to position [345, 0]
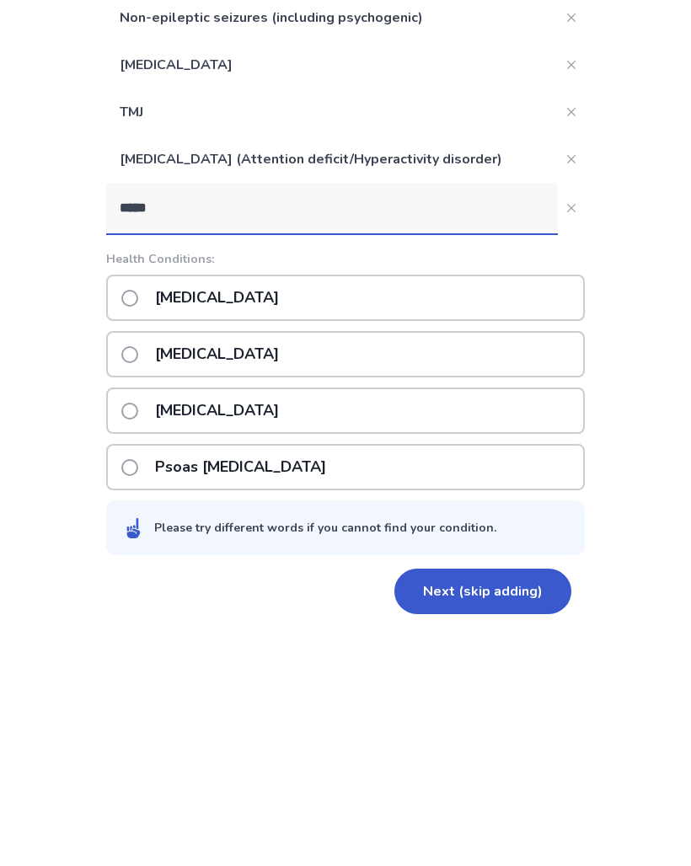
type input "*****"
click at [452, 516] on div "Psoriasis" at bounding box center [345, 539] width 478 height 46
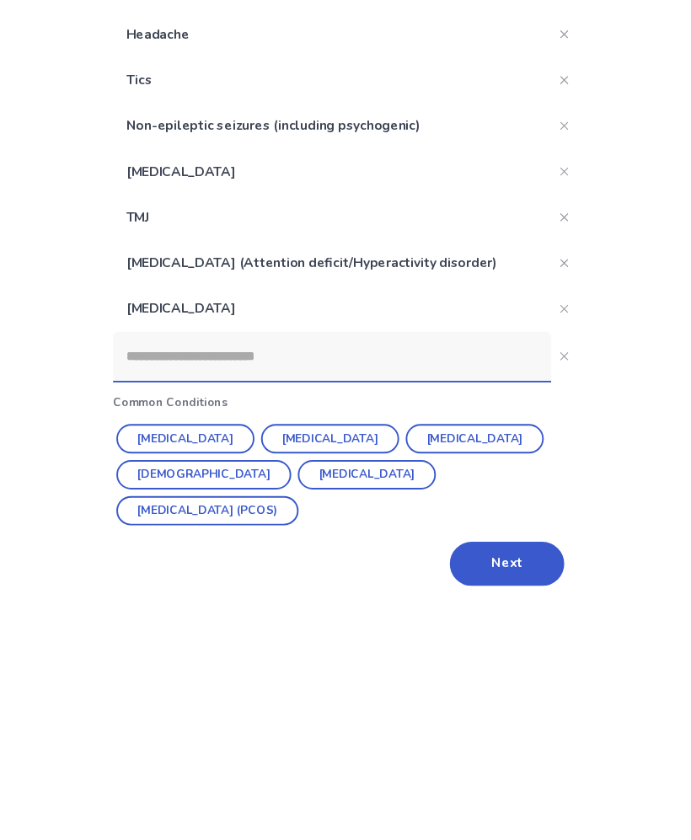
scroll to position [222, 0]
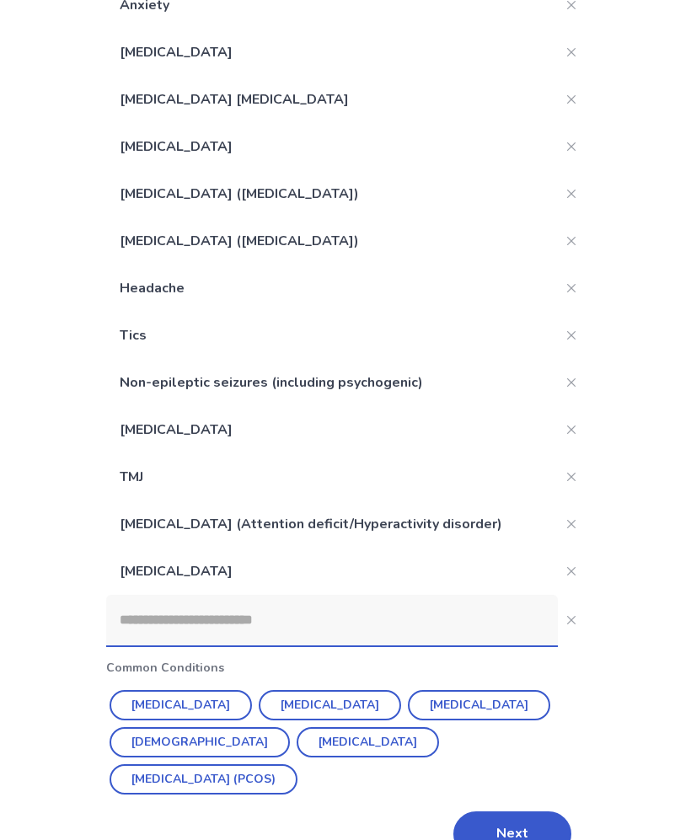
click at [475, 627] on input at bounding box center [332, 620] width 452 height 51
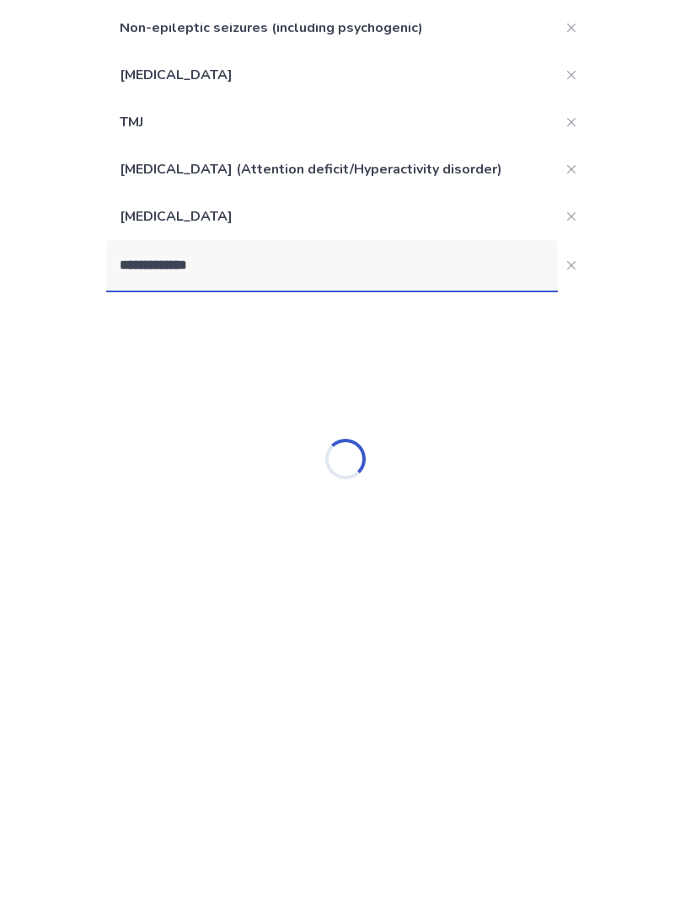
scroll to position [359, 0]
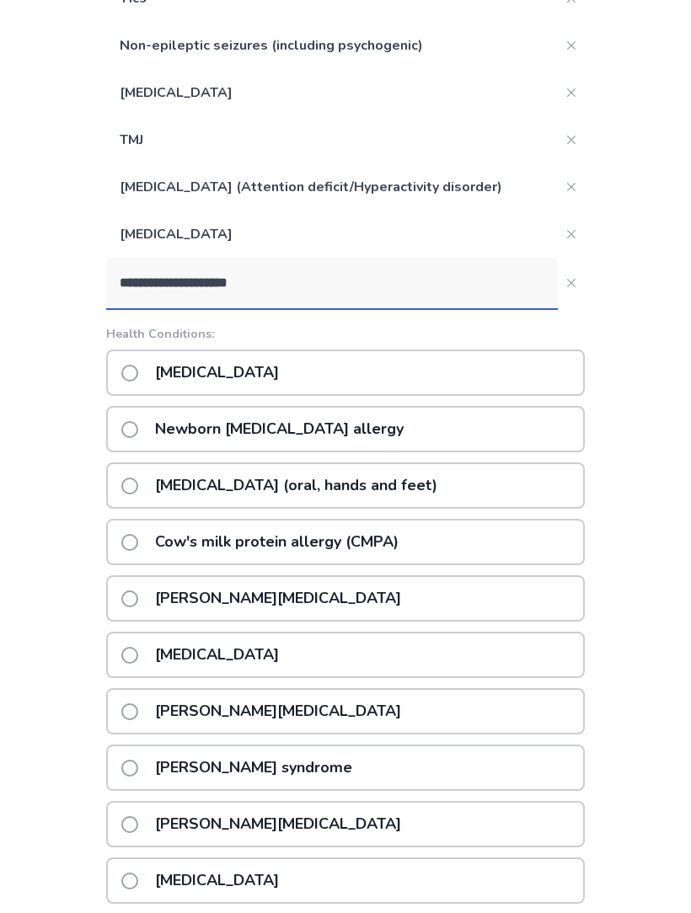
type input "**********"
click at [567, 285] on button "**********" at bounding box center [571, 283] width 27 height 27
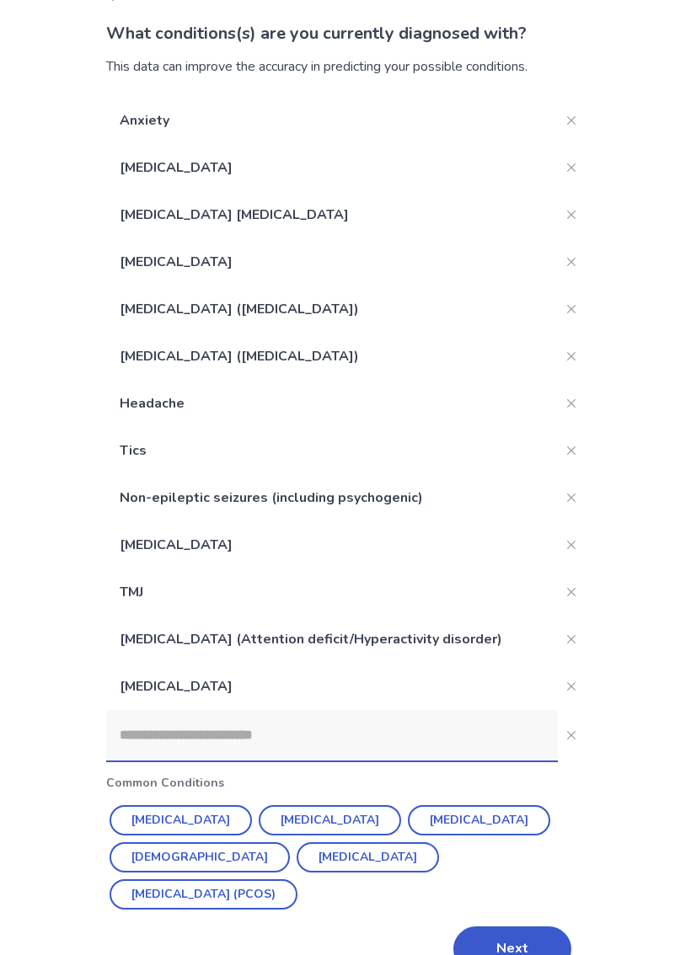
click at [339, 727] on input at bounding box center [332, 735] width 452 height 51
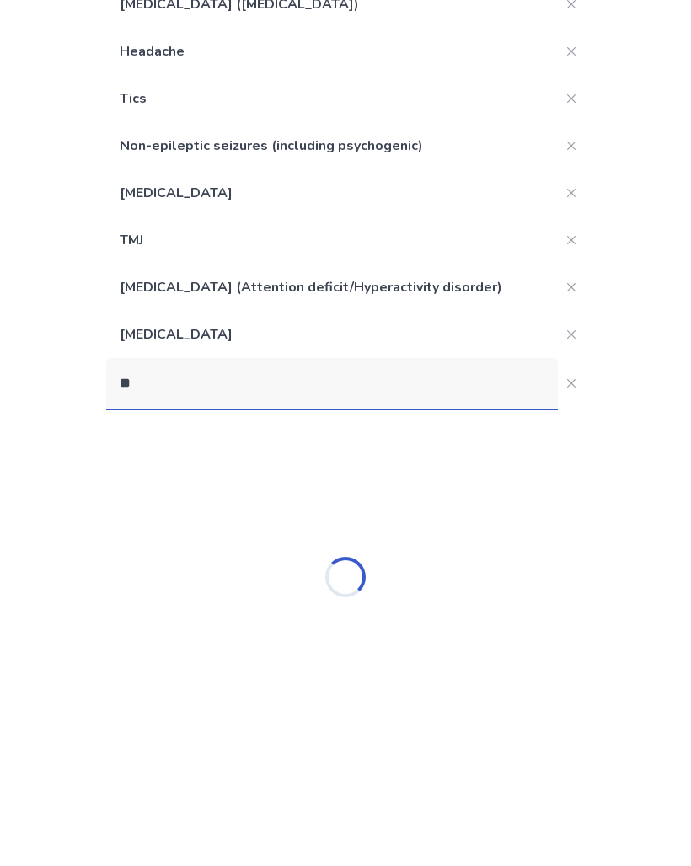
type input "*"
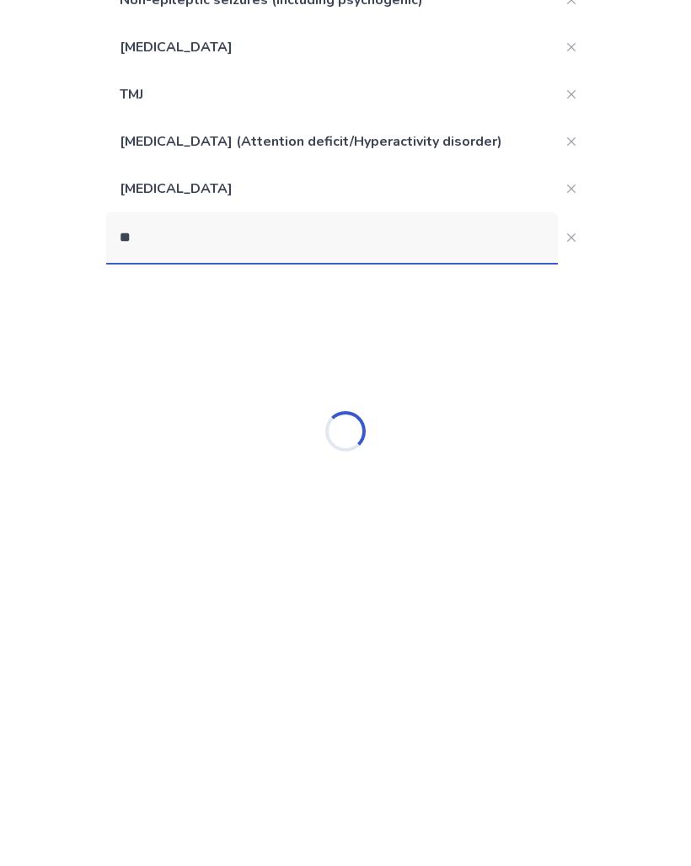
type input "*"
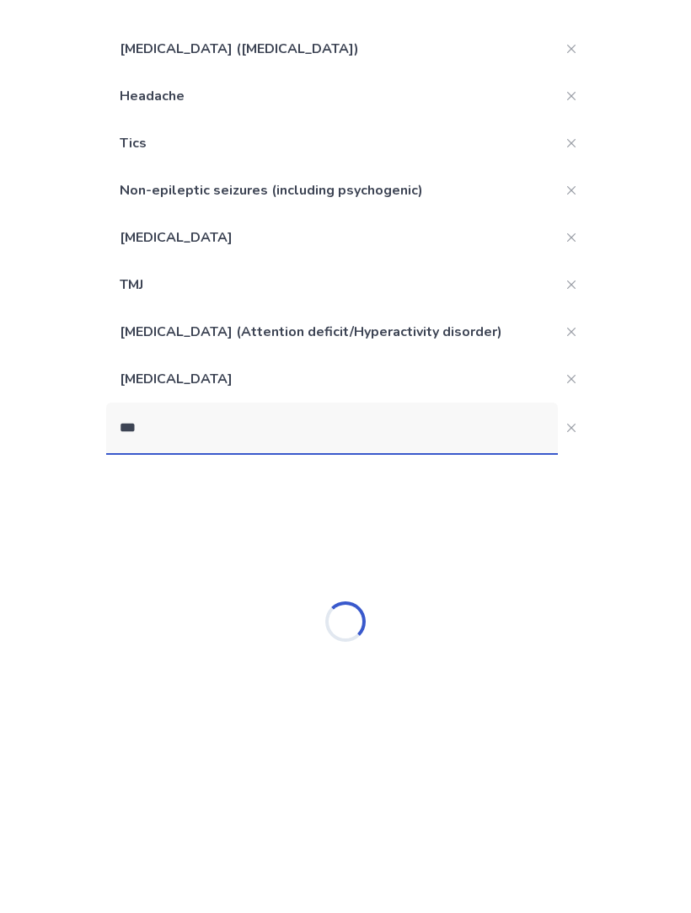
scroll to position [184, 0]
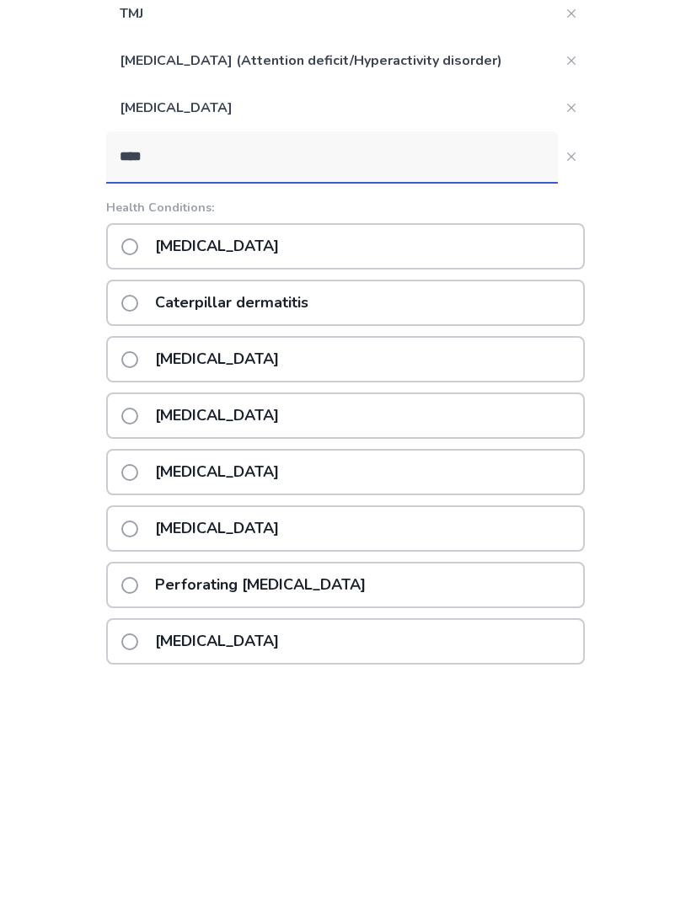
type input "****"
click at [419, 747] on div "Contact dermatitis" at bounding box center [345, 770] width 478 height 46
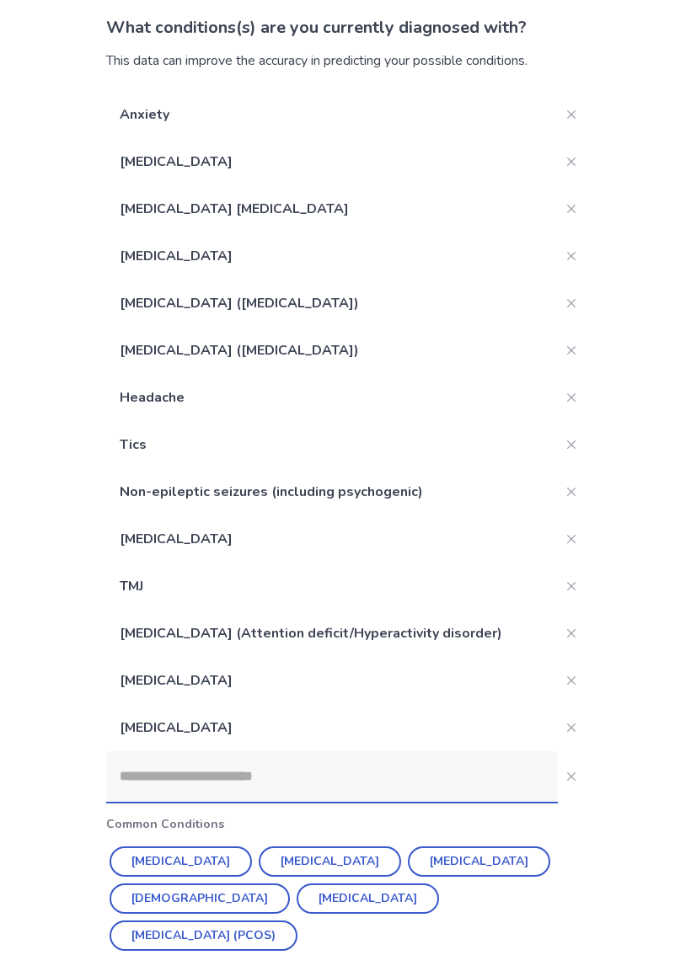
scroll to position [120, 0]
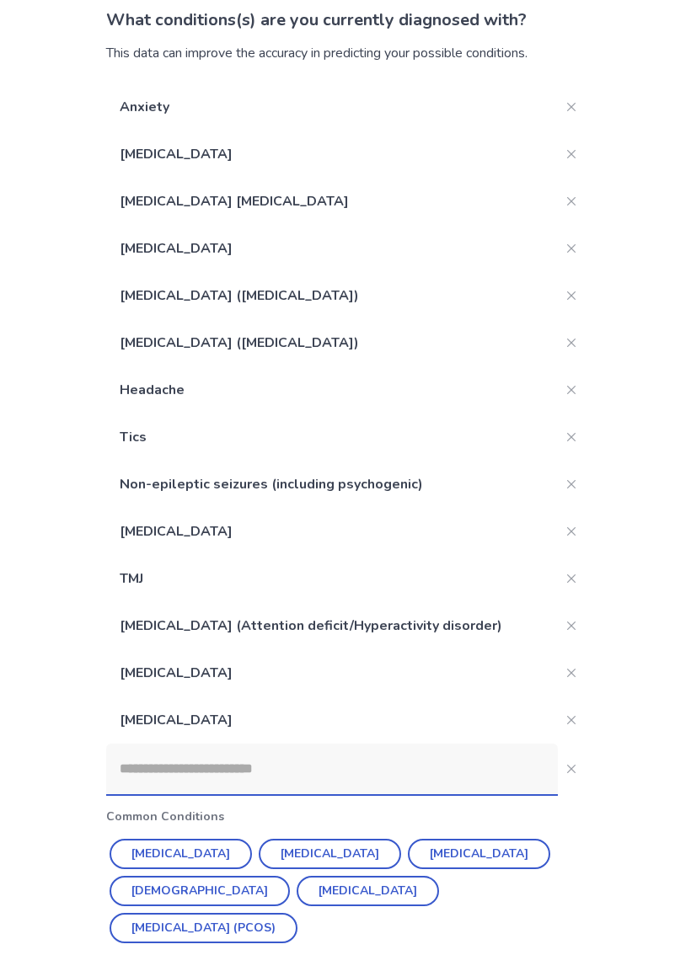
click at [515, 839] on div "Anxiety Depression Iron deficiency anemia Social anxiety disorder Post-traumati…" at bounding box center [345, 545] width 478 height 922
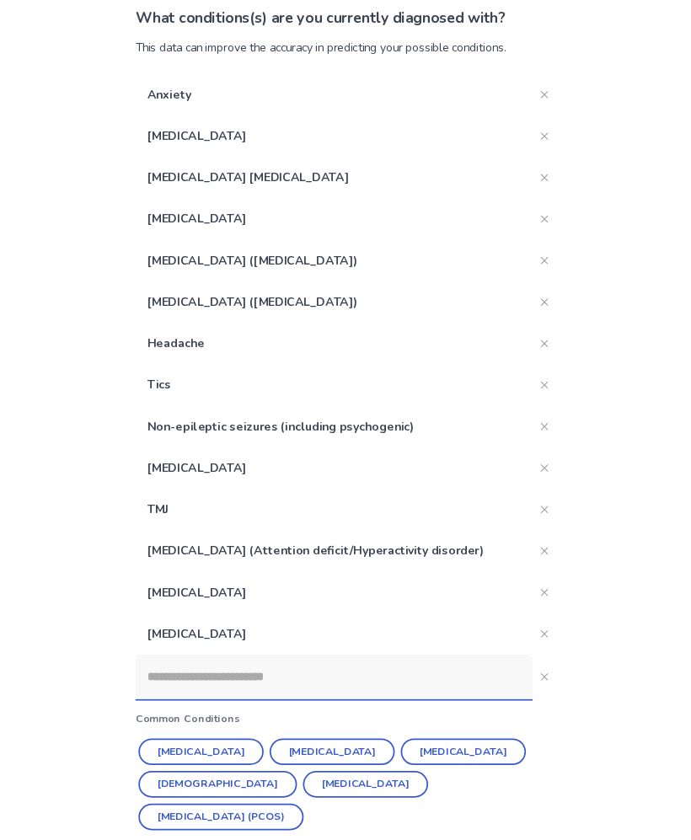
scroll to position [0, 0]
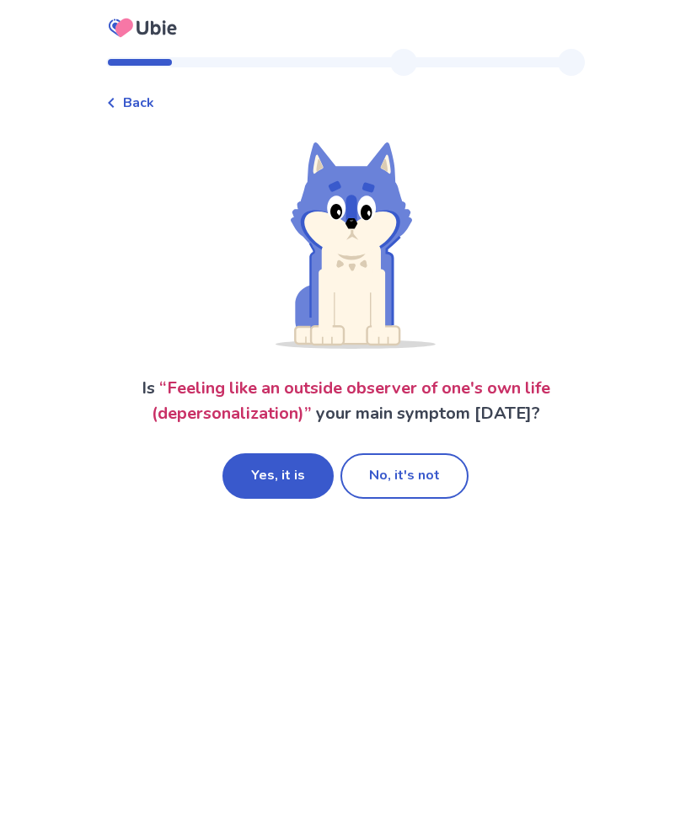
click at [427, 476] on button "No, it's not" at bounding box center [404, 475] width 128 height 45
